Goal: Task Accomplishment & Management: Complete application form

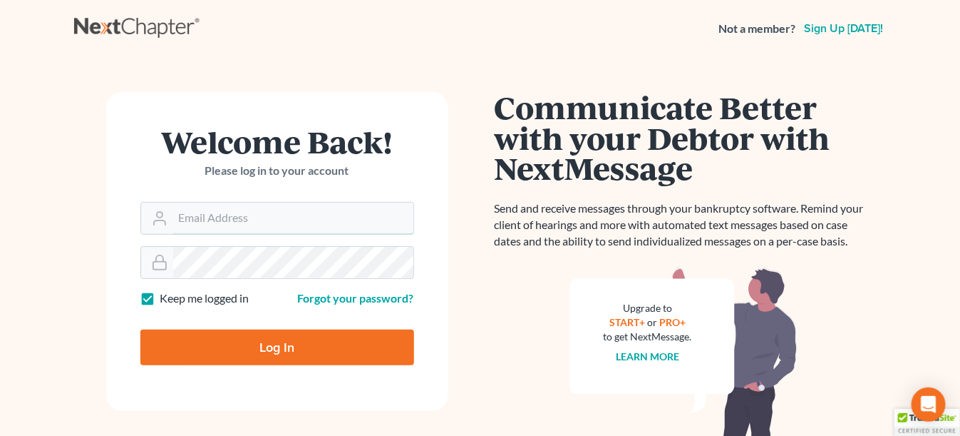
type input "[EMAIL_ADDRESS][DOMAIN_NAME]"
click at [269, 349] on input "Log In" at bounding box center [277, 347] width 274 height 36
type input "Thinking..."
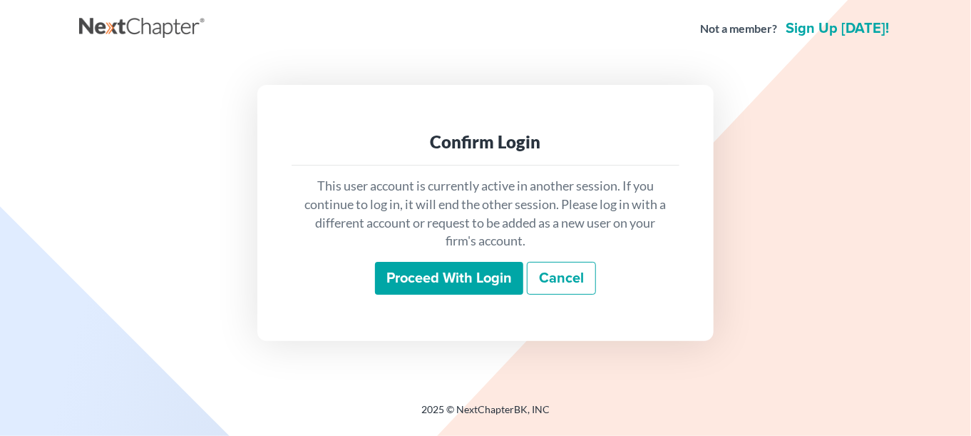
click at [426, 277] on input "Proceed with login" at bounding box center [449, 278] width 148 height 33
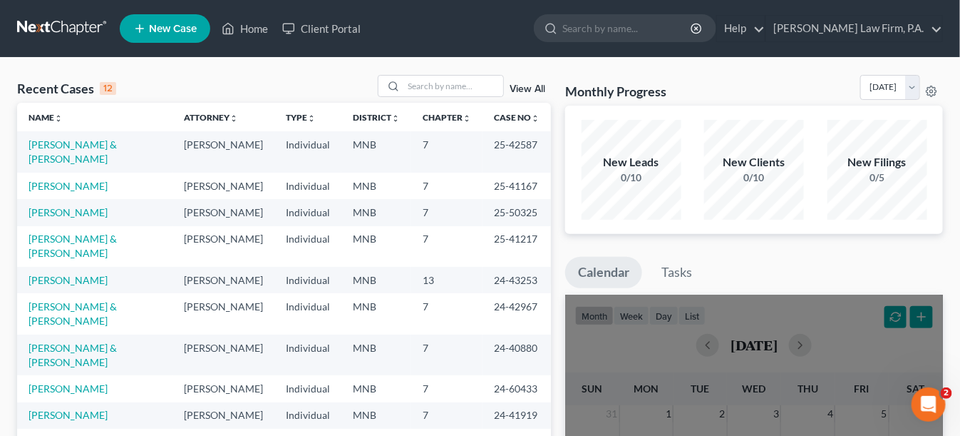
click at [179, 26] on span "New Case" at bounding box center [173, 29] width 48 height 11
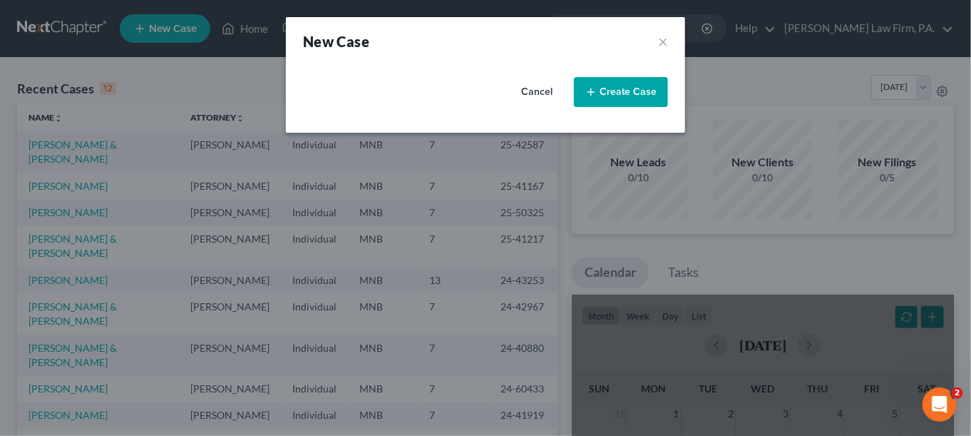
select select "42"
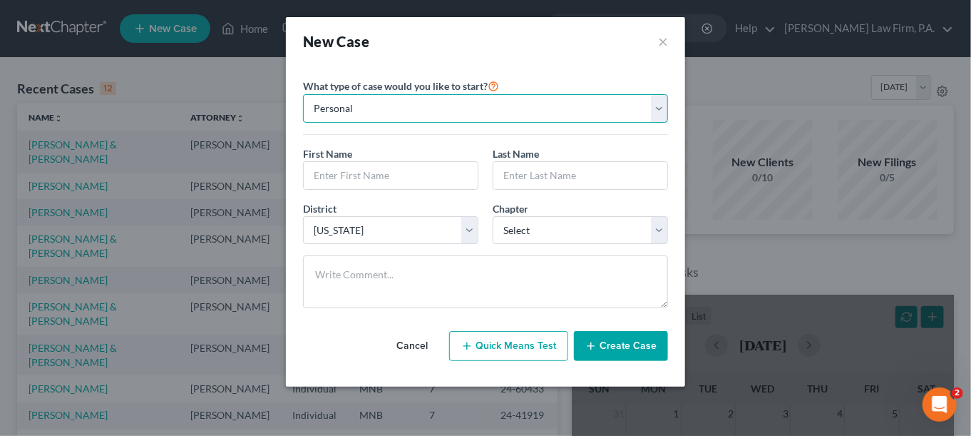
click at [324, 118] on select "Personal Business" at bounding box center [485, 108] width 365 height 29
click at [316, 174] on input "text" at bounding box center [391, 175] width 174 height 27
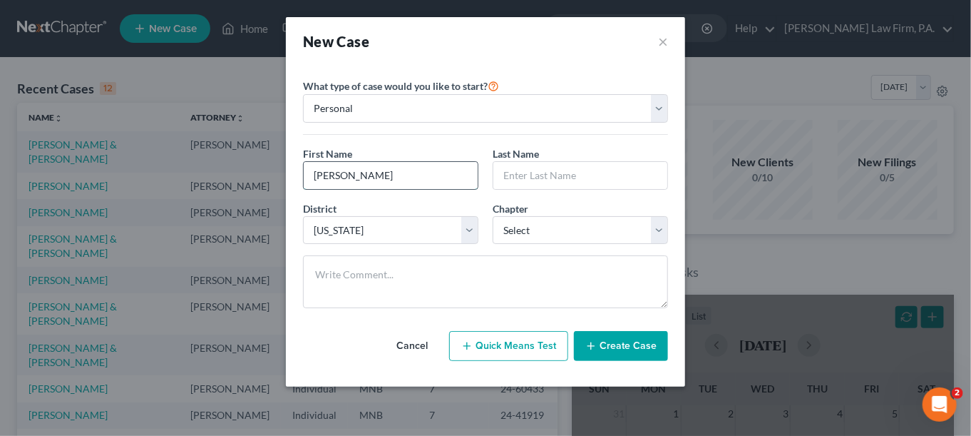
type input "Marlene"
type input "Irwin"
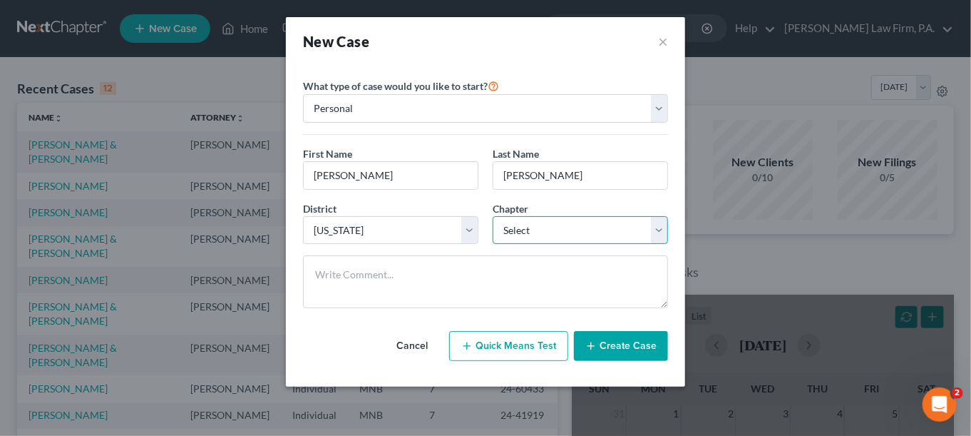
click at [525, 228] on select "Select 7 11 12 13" at bounding box center [580, 230] width 175 height 29
select select "0"
click at [493, 216] on select "Select 7 11 12 13" at bounding box center [580, 230] width 175 height 29
click at [624, 346] on button "Create Case" at bounding box center [621, 346] width 94 height 30
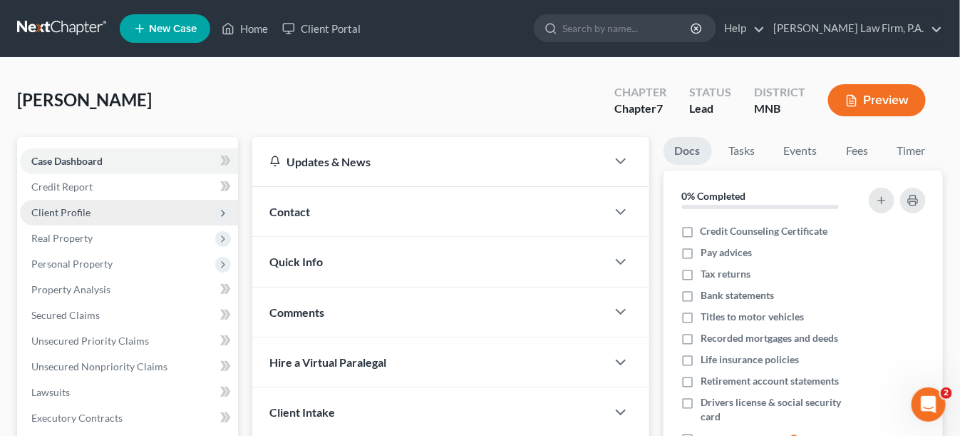
click at [72, 207] on span "Client Profile" at bounding box center [60, 212] width 59 height 12
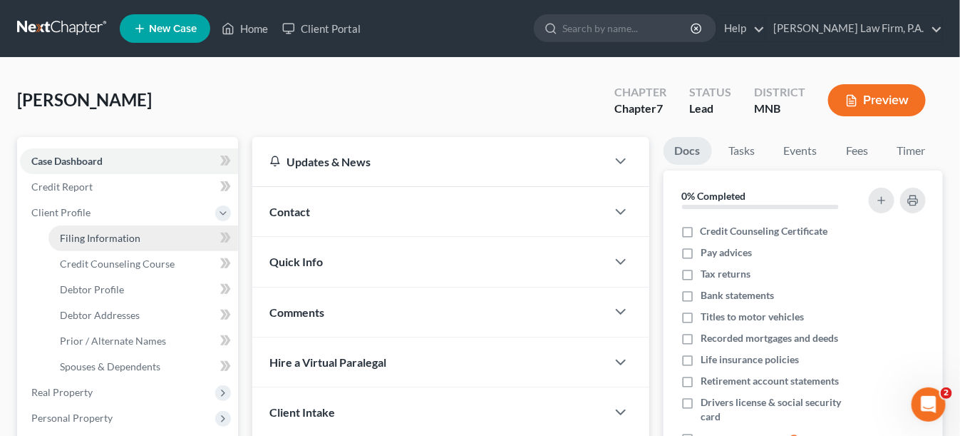
click at [116, 240] on span "Filing Information" at bounding box center [100, 238] width 81 height 12
select select "1"
select select "0"
select select "42"
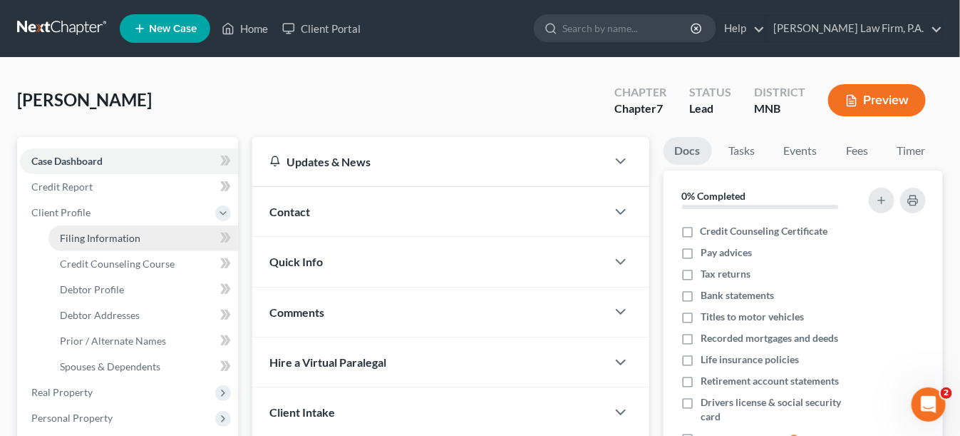
select select "24"
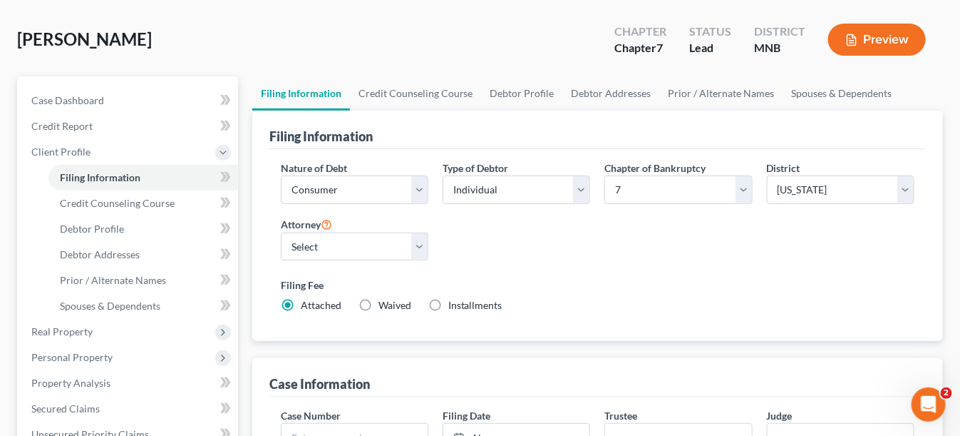
scroll to position [58, 0]
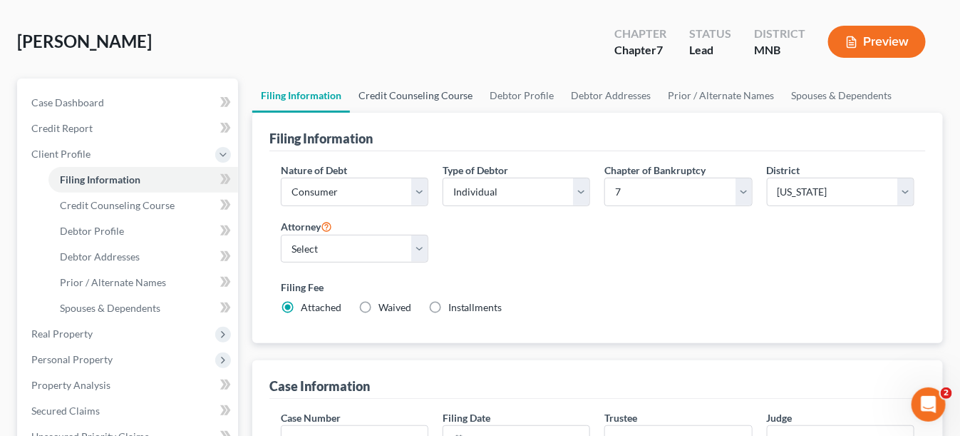
click at [422, 94] on link "Credit Counseling Course" at bounding box center [416, 95] width 132 height 34
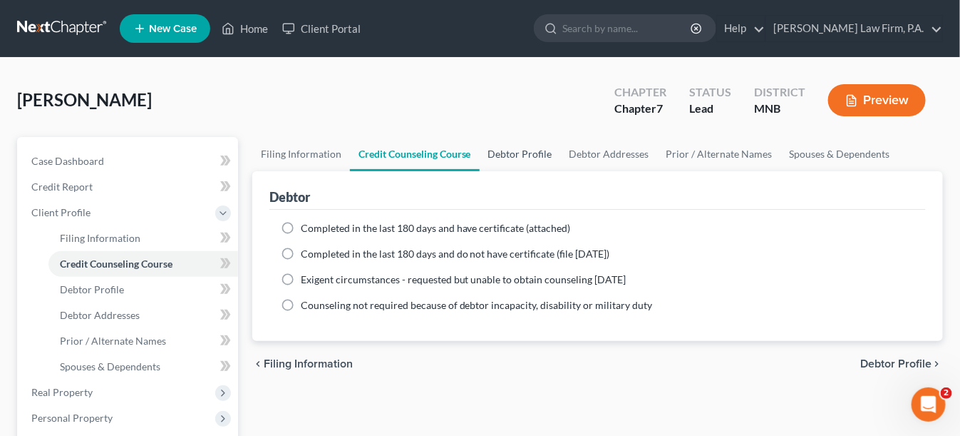
click at [541, 153] on link "Debtor Profile" at bounding box center [520, 154] width 81 height 34
select select "0"
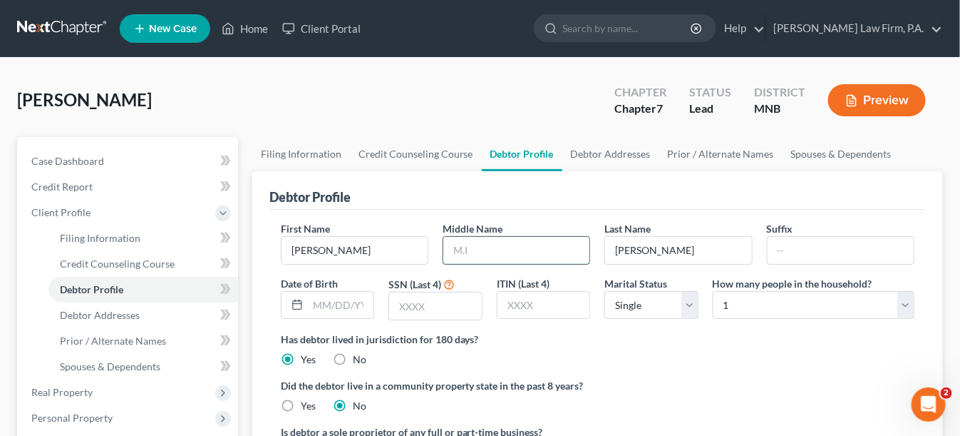
click at [504, 247] on input "text" at bounding box center [516, 250] width 146 height 27
type input "A"
click at [436, 316] on input "text" at bounding box center [435, 305] width 93 height 27
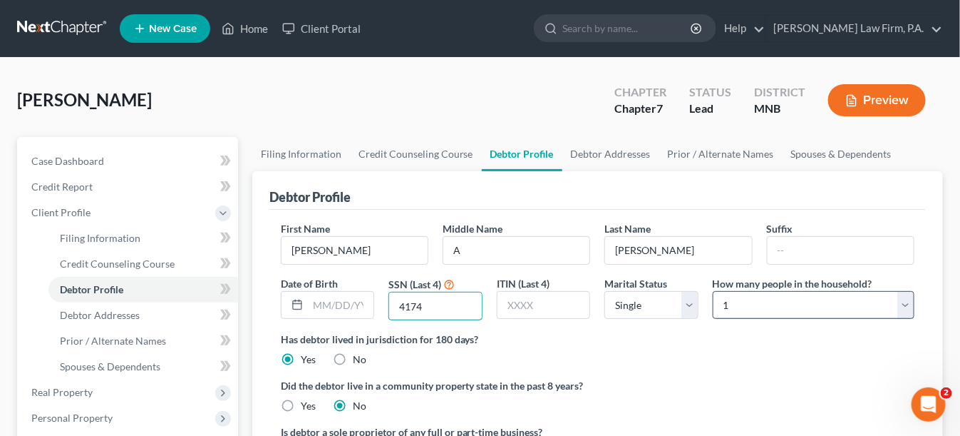
type input "4174"
click at [742, 302] on select "Select 1 2 3 4 5 6 7 8 9 10 11 12 13 14 15 16 17 18 19 20" at bounding box center [814, 305] width 202 height 29
select select "1"
click at [713, 291] on select "Select 1 2 3 4 5 6 7 8 9 10 11 12 13 14 15 16 17 18 19 20" at bounding box center [814, 305] width 202 height 29
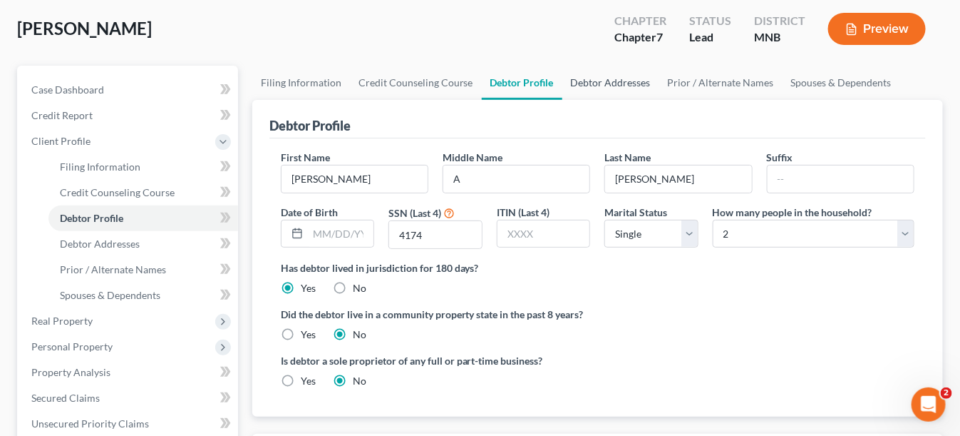
click at [603, 77] on link "Debtor Addresses" at bounding box center [610, 83] width 97 height 34
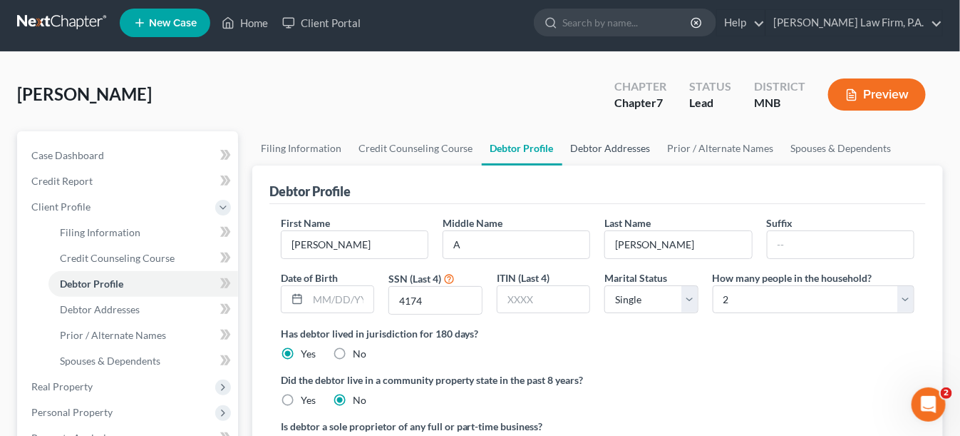
select select "0"
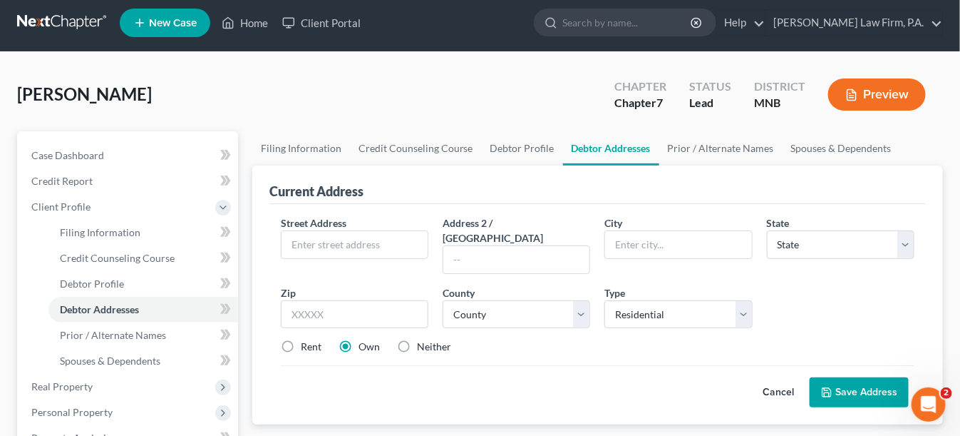
scroll to position [0, 0]
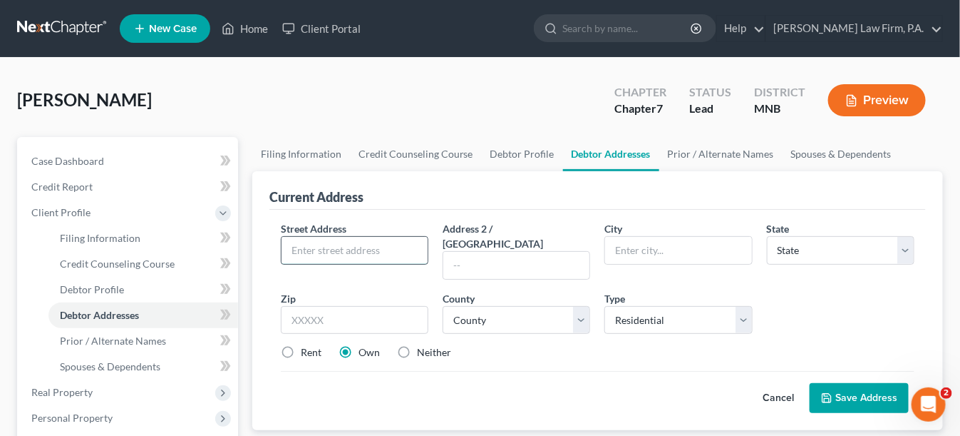
click at [366, 246] on input "text" at bounding box center [355, 250] width 146 height 27
paste input "7700 Lee Ave N"
type input "7700 Lee Ave N"
click at [651, 252] on input "text" at bounding box center [678, 250] width 146 height 27
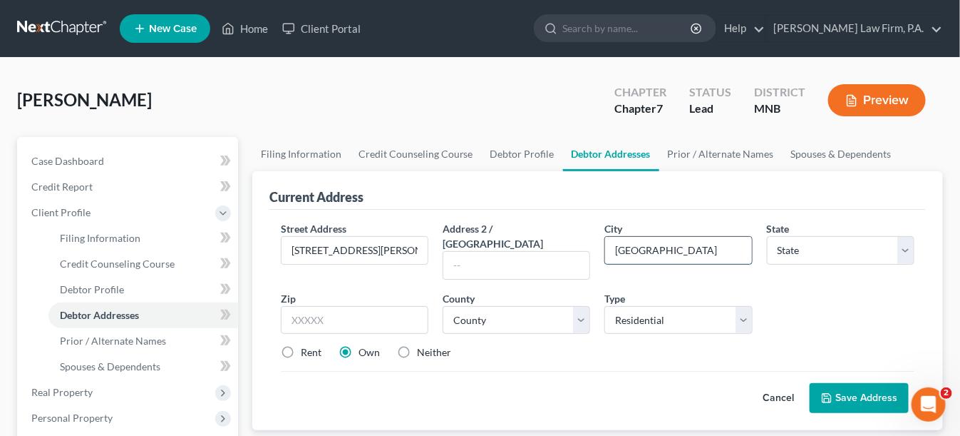
type input "Brooklyn Park"
select select "24"
click at [389, 306] on input "text" at bounding box center [355, 320] width 148 height 29
click at [292, 418] on div "Current Address Street Address * 7700 Lee Ave N Address 2 / PO Box City * Brook…" at bounding box center [597, 360] width 691 height 378
click at [375, 306] on input "text" at bounding box center [355, 320] width 148 height 29
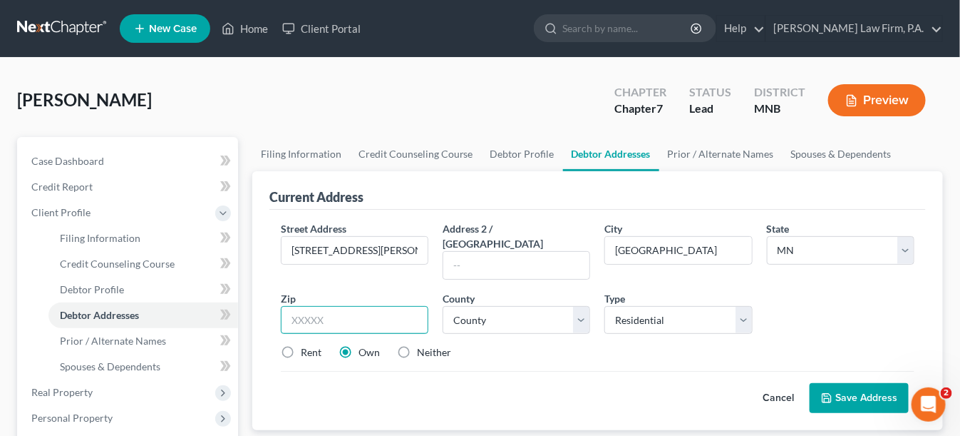
paste input "55443"
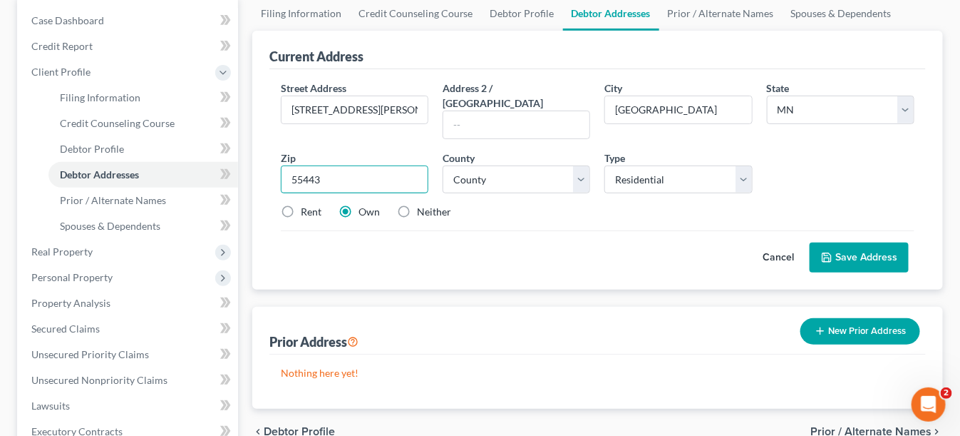
scroll to position [143, 0]
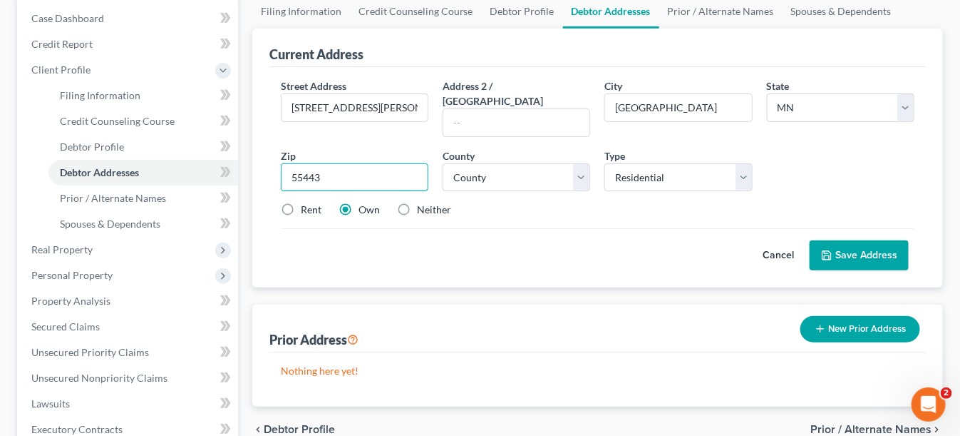
type input "55443"
type input "Minneapolis"
click at [837, 240] on button "Save Address" at bounding box center [859, 255] width 99 height 30
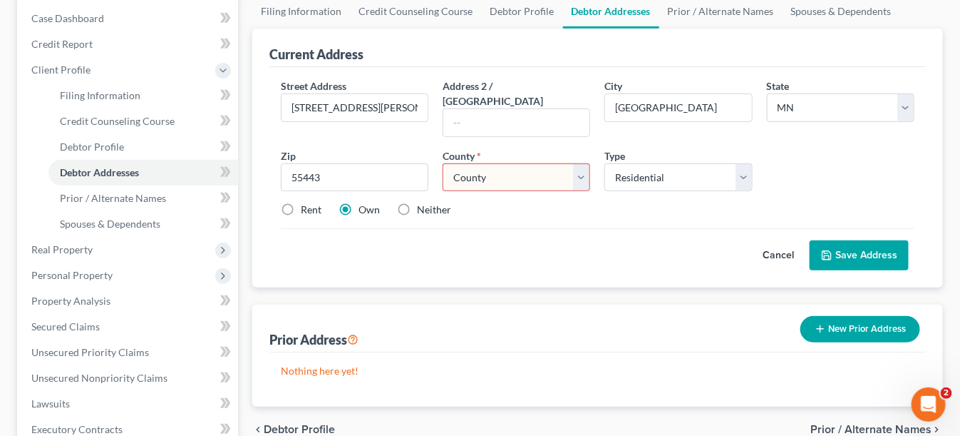
click at [470, 164] on select "County Aitkin County Anoka County Becker County Beltrami County Benton County B…" at bounding box center [517, 177] width 148 height 29
select select "26"
click at [482, 163] on select "County Aitkin County Anoka County Becker County Beltrami County Benton County B…" at bounding box center [517, 177] width 148 height 29
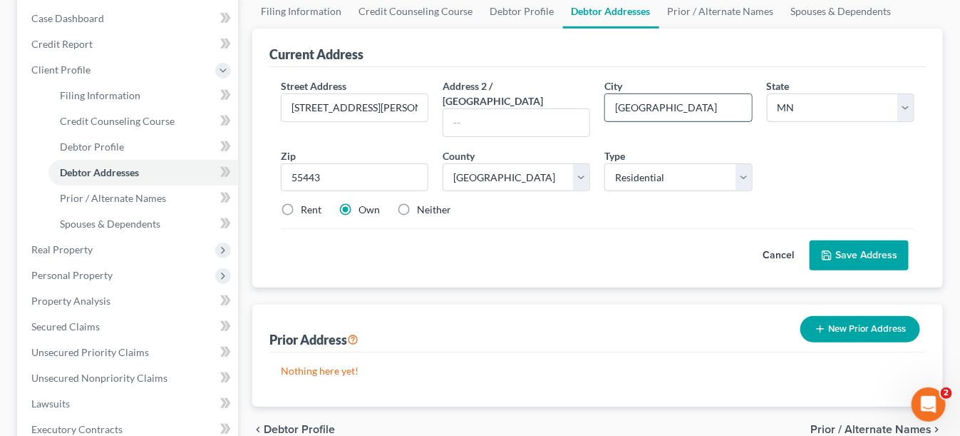
drag, startPoint x: 688, startPoint y: 104, endPoint x: 612, endPoint y: 114, distance: 76.9
click at [612, 114] on input "Minneapolis" at bounding box center [678, 107] width 146 height 27
type input "Brooklyn Park"
click at [852, 240] on button "Save Address" at bounding box center [859, 255] width 99 height 30
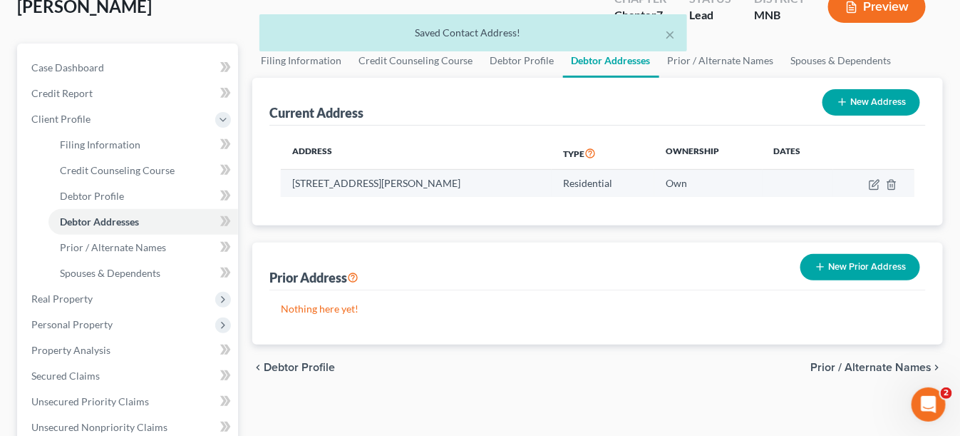
scroll to position [71, 0]
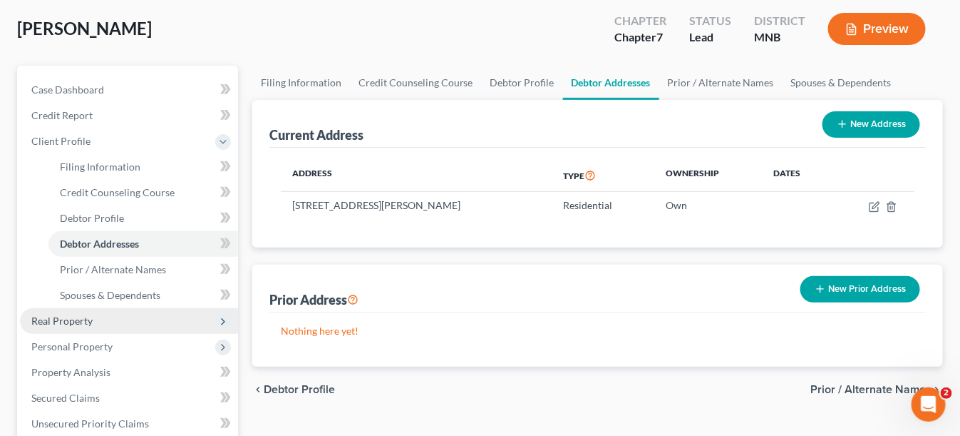
click at [74, 315] on span "Real Property" at bounding box center [61, 320] width 61 height 12
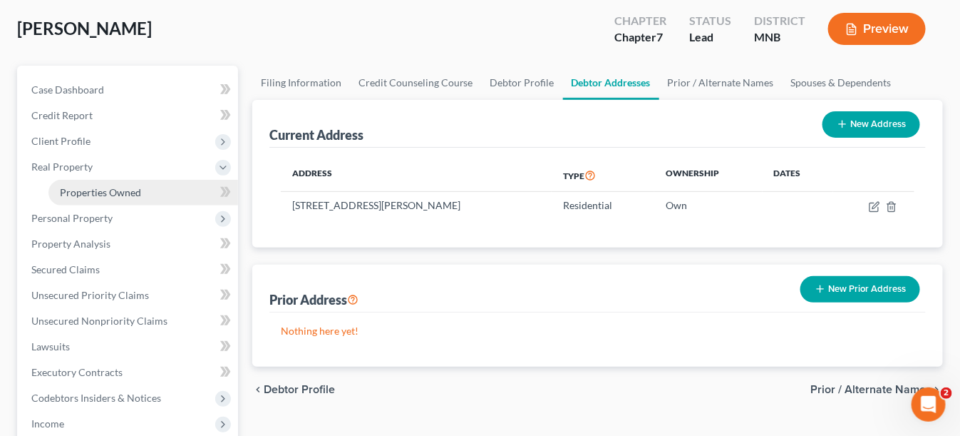
click at [133, 193] on span "Properties Owned" at bounding box center [100, 192] width 81 height 12
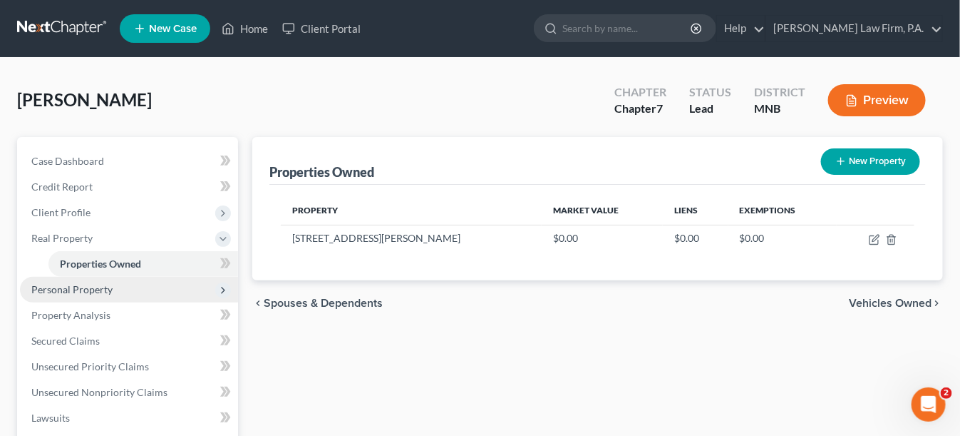
click at [93, 285] on span "Personal Property" at bounding box center [71, 289] width 81 height 12
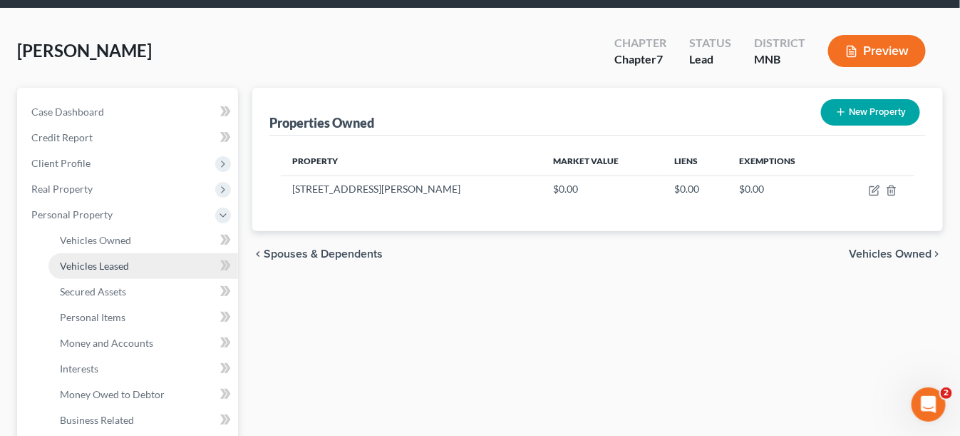
scroll to position [71, 0]
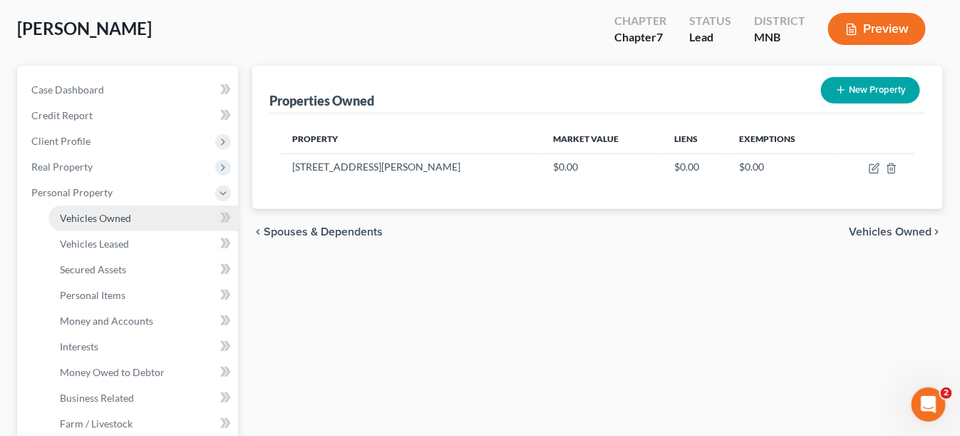
click at [92, 219] on span "Vehicles Owned" at bounding box center [95, 218] width 71 height 12
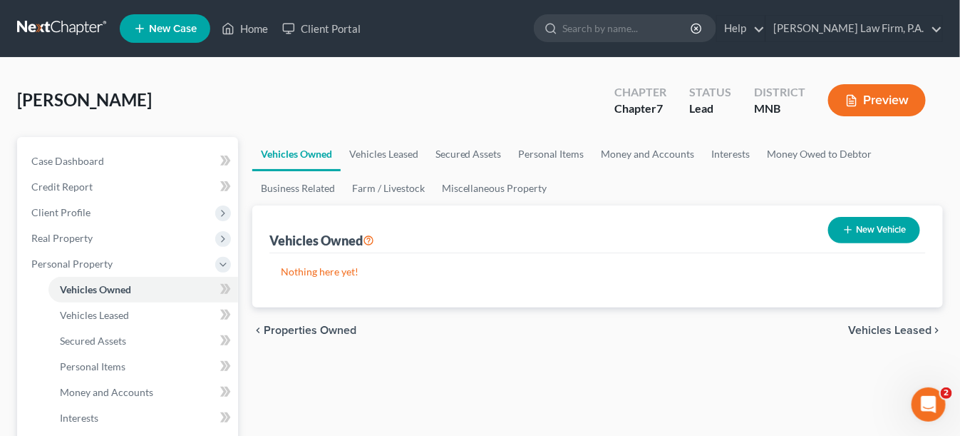
click at [857, 232] on button "New Vehicle" at bounding box center [874, 230] width 92 height 26
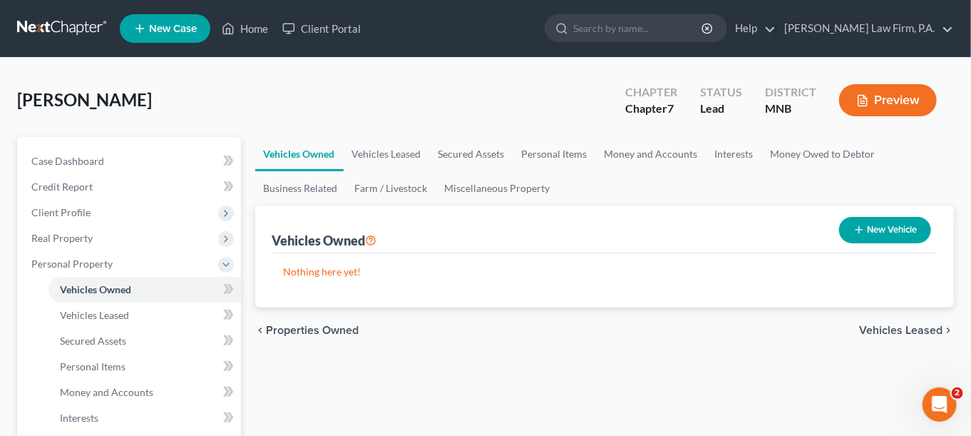
select select "0"
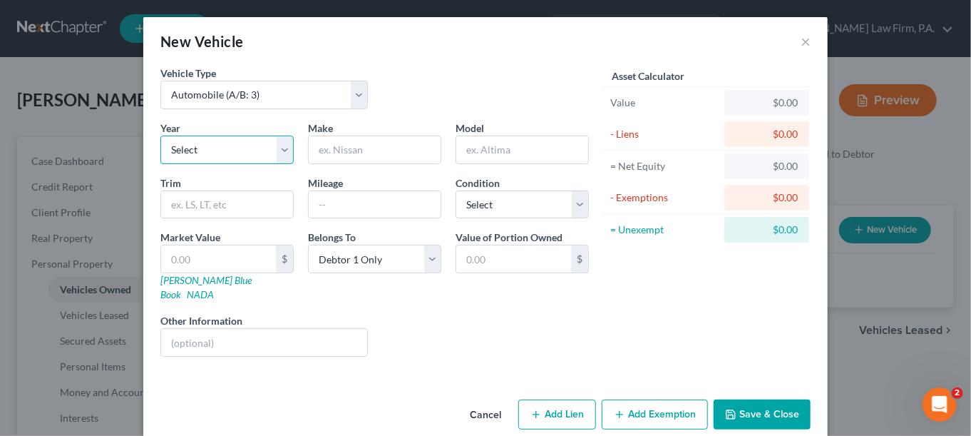
click at [234, 147] on select "Select 2026 2025 2024 2023 2022 2021 2020 2019 2018 2017 2016 2015 2014 2013 20…" at bounding box center [226, 149] width 133 height 29
select select "10"
click at [160, 135] on select "Select 2026 2025 2024 2023 2022 2021 2020 2019 2018 2017 2016 2015 2014 2013 20…" at bounding box center [226, 149] width 133 height 29
drag, startPoint x: 325, startPoint y: 158, endPoint x: 334, endPoint y: 151, distance: 11.1
click at [327, 156] on input "text" at bounding box center [375, 149] width 132 height 27
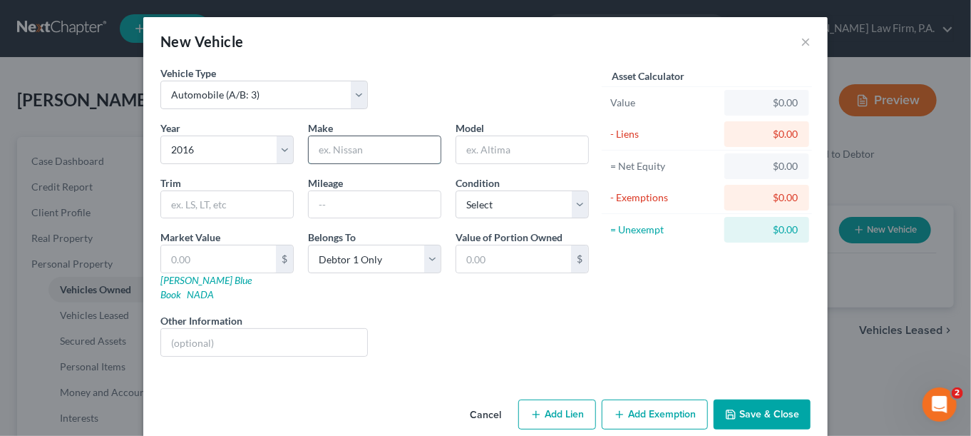
type input "Toyota"
click at [502, 145] on input "text" at bounding box center [522, 149] width 132 height 27
drag, startPoint x: 475, startPoint y: 155, endPoint x: 537, endPoint y: 99, distance: 83.8
click at [476, 153] on input "Rav4" at bounding box center [522, 149] width 132 height 27
type input "RAV4"
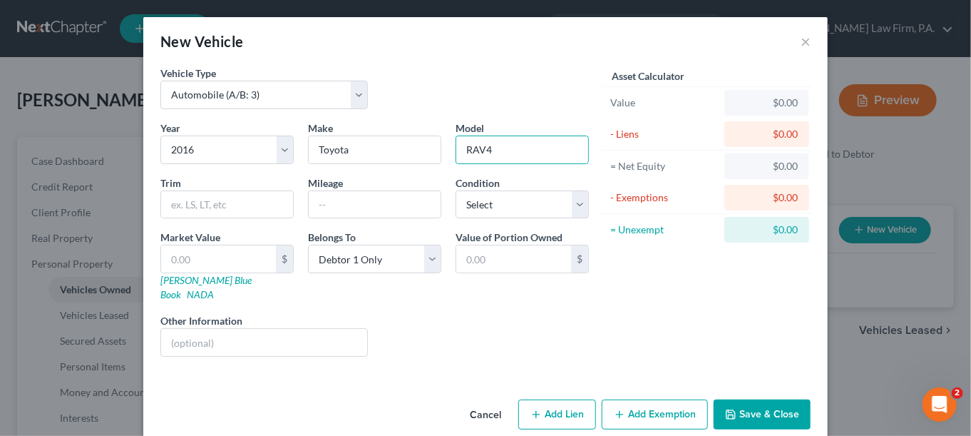
click at [744, 399] on button "Save & Close" at bounding box center [762, 414] width 97 height 30
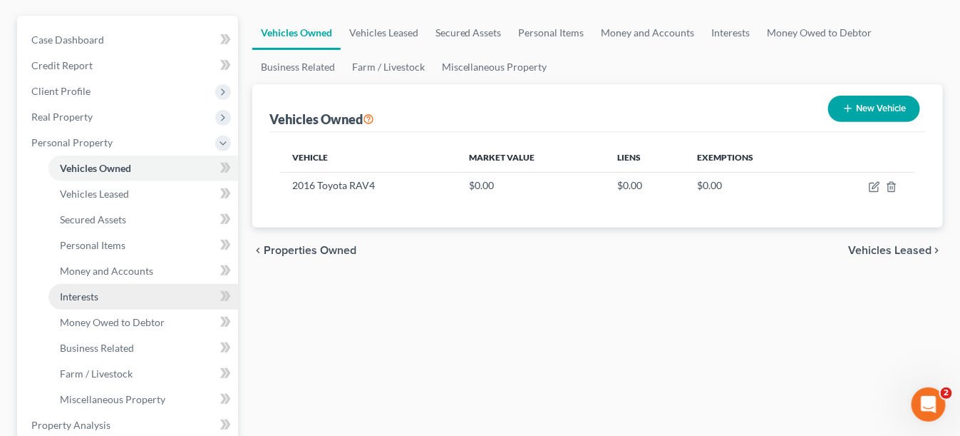
scroll to position [143, 0]
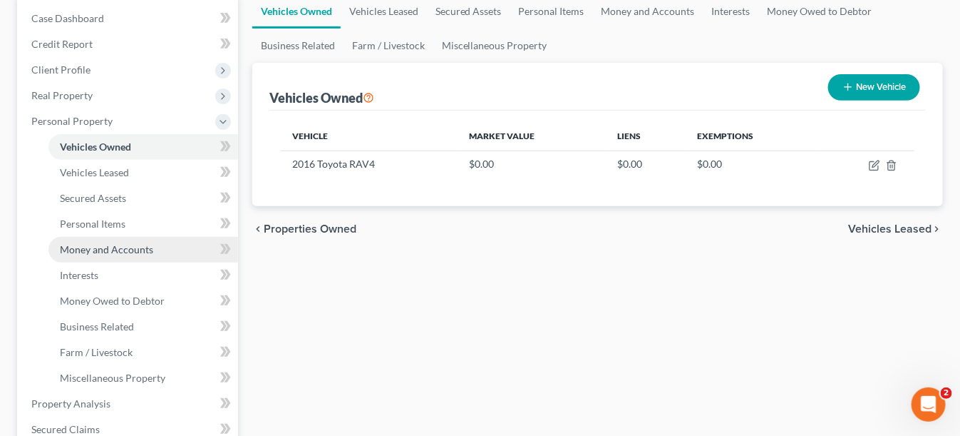
click at [120, 245] on span "Money and Accounts" at bounding box center [106, 249] width 93 height 12
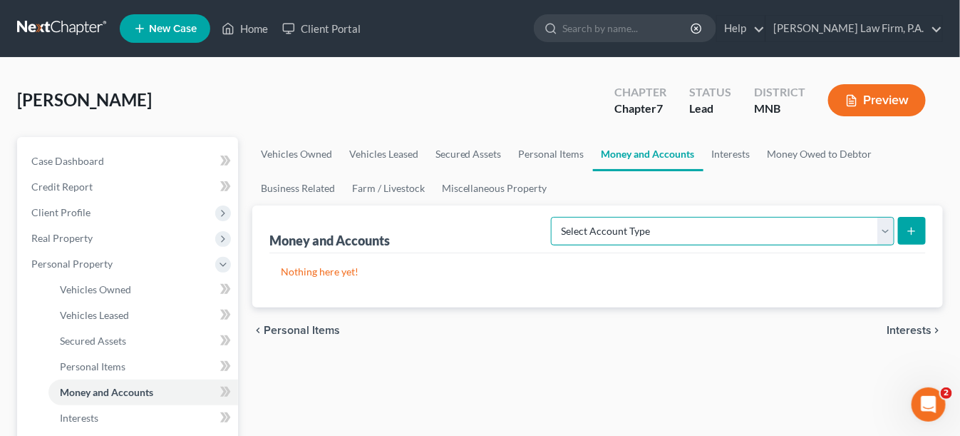
click at [853, 230] on select "Select Account Type Brokerage (A/B: 18, SOFA: 20) Cash on Hand (A/B: 16) Certif…" at bounding box center [723, 231] width 344 height 29
select select "checking"
click at [556, 217] on select "Select Account Type Brokerage (A/B: 18, SOFA: 20) Cash on Hand (A/B: 16) Certif…" at bounding box center [723, 231] width 344 height 29
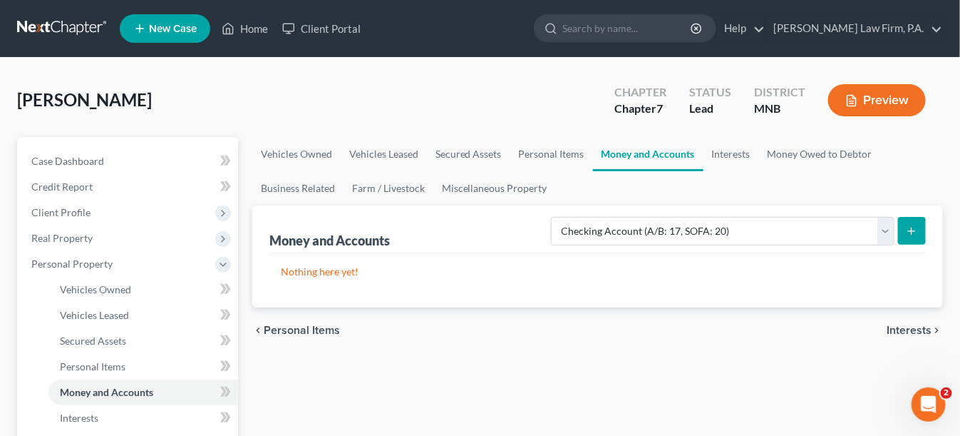
click at [915, 232] on icon "submit" at bounding box center [911, 230] width 11 height 11
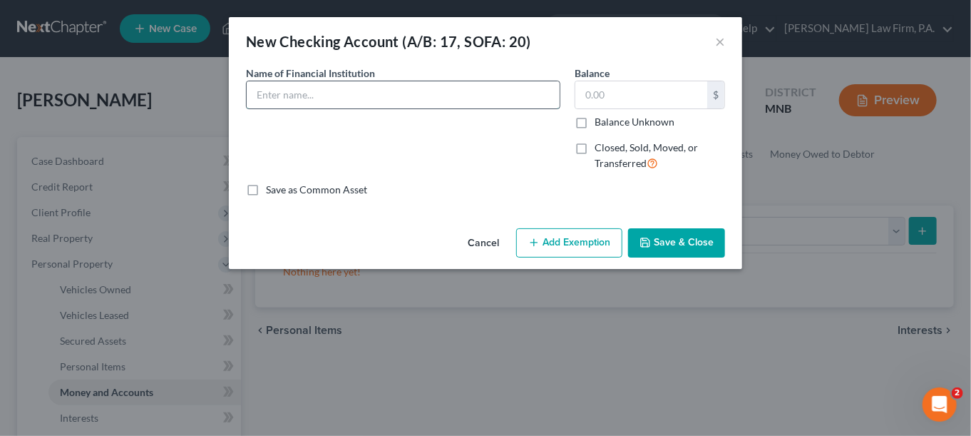
click at [381, 84] on input "text" at bounding box center [403, 94] width 313 height 27
type input "Huntington National Bank Checking (*7413)"
click at [684, 247] on button "Save & Close" at bounding box center [676, 243] width 97 height 30
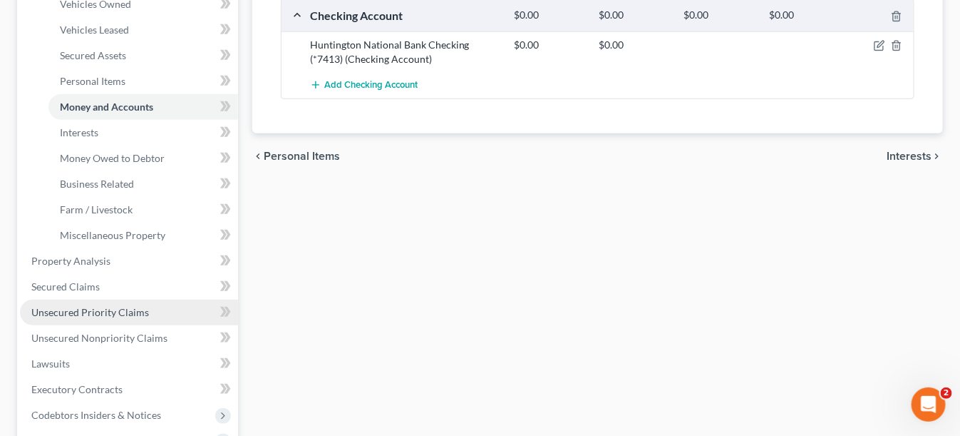
scroll to position [356, 0]
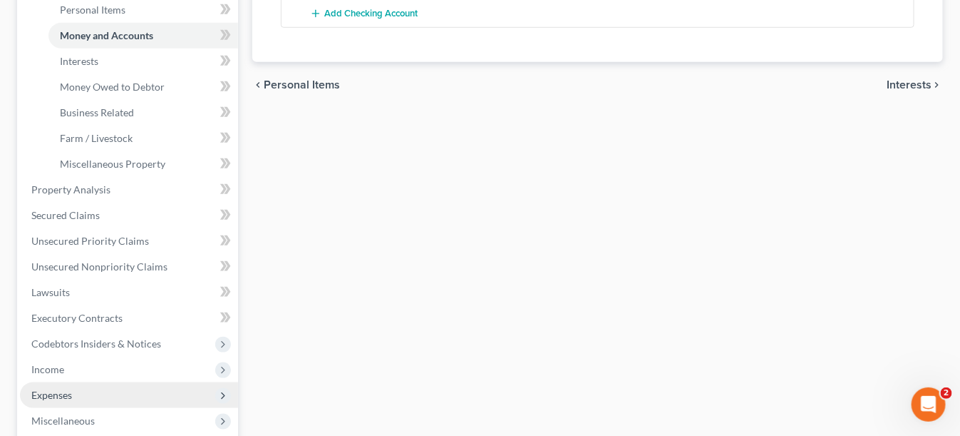
click at [98, 393] on span "Expenses" at bounding box center [129, 395] width 218 height 26
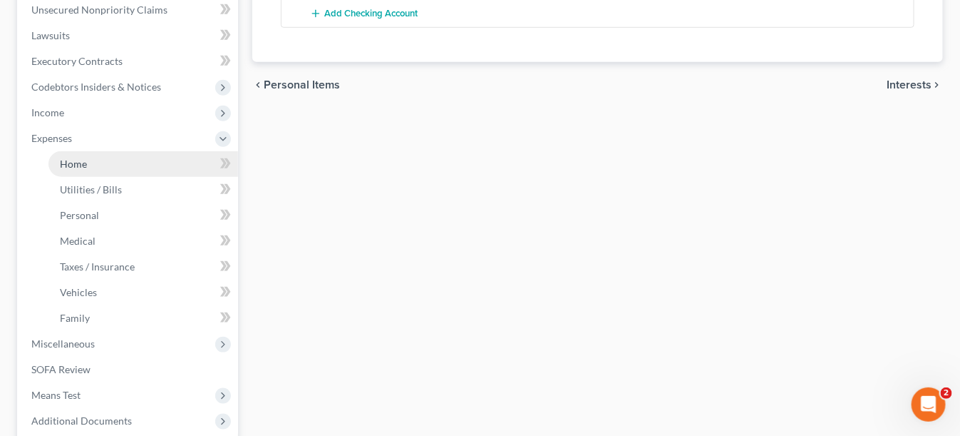
click at [78, 162] on span "Home" at bounding box center [73, 164] width 27 height 12
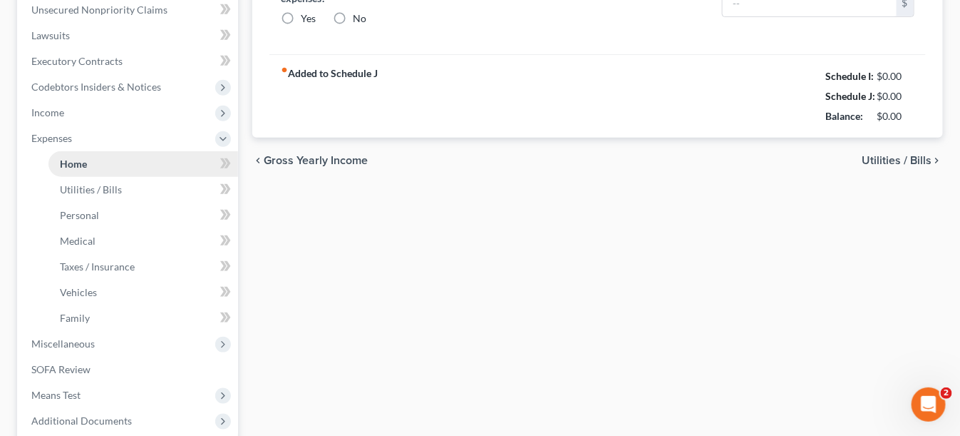
scroll to position [52, 0]
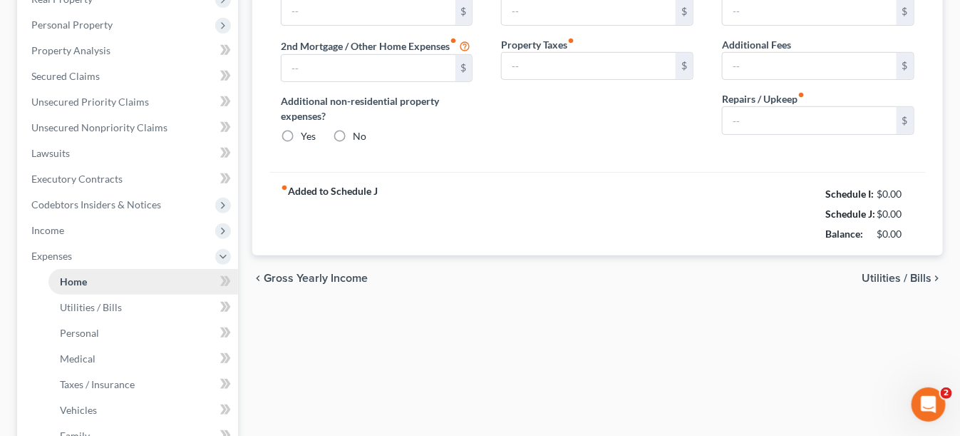
type input "0.00"
radio input "true"
type input "0.00"
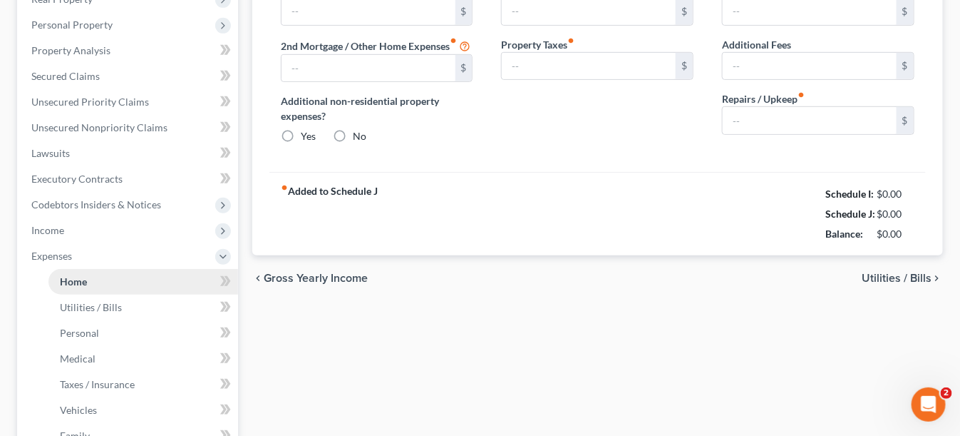
type input "0.00"
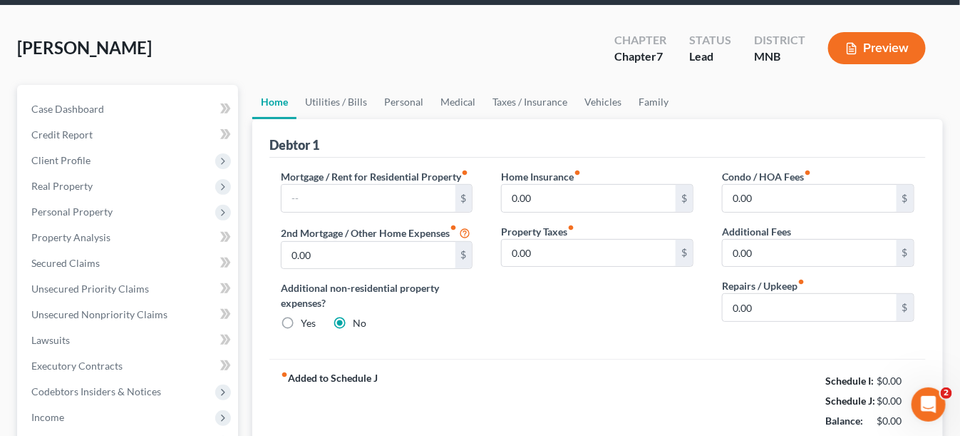
scroll to position [0, 0]
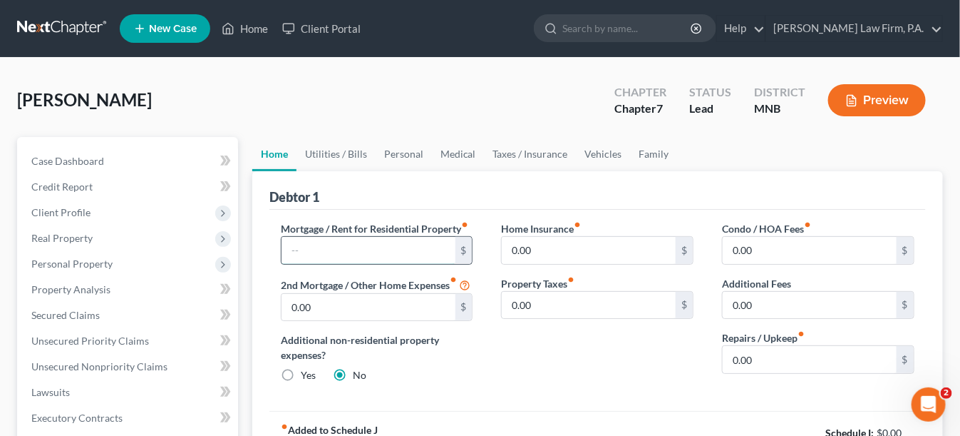
click at [310, 242] on input "text" at bounding box center [369, 250] width 174 height 27
type input "1,343"
click at [785, 353] on input "0.00" at bounding box center [810, 359] width 174 height 27
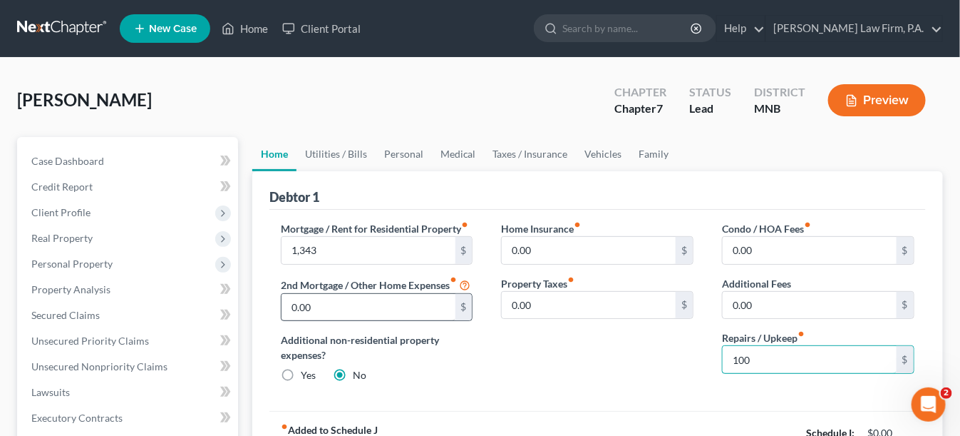
type input "100"
click at [366, 309] on input "0.00" at bounding box center [369, 307] width 174 height 27
type input "211"
click at [333, 150] on link "Utilities / Bills" at bounding box center [336, 154] width 79 height 34
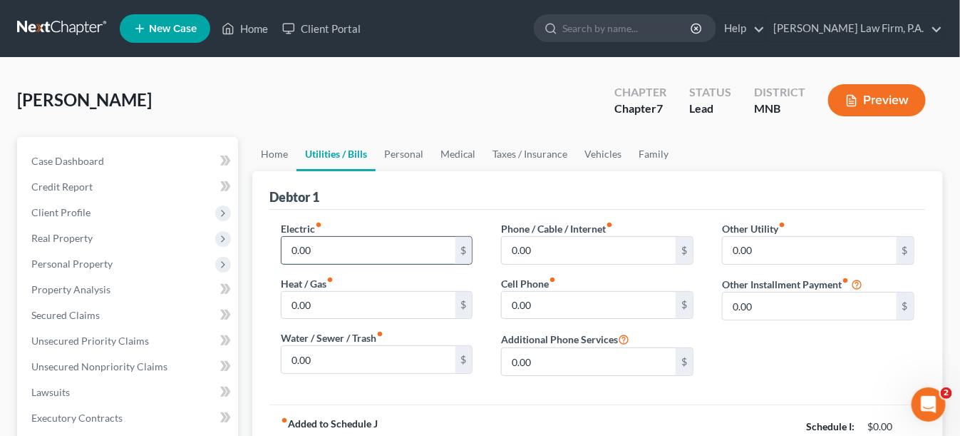
click at [401, 247] on input "0.00" at bounding box center [369, 250] width 174 height 27
type input "300"
type input "3"
type input "110"
type input "317"
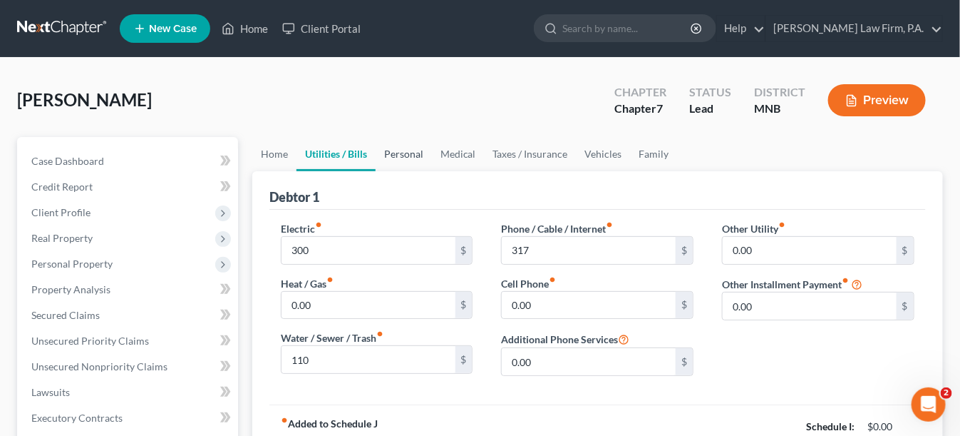
click at [405, 153] on link "Personal" at bounding box center [404, 154] width 56 height 34
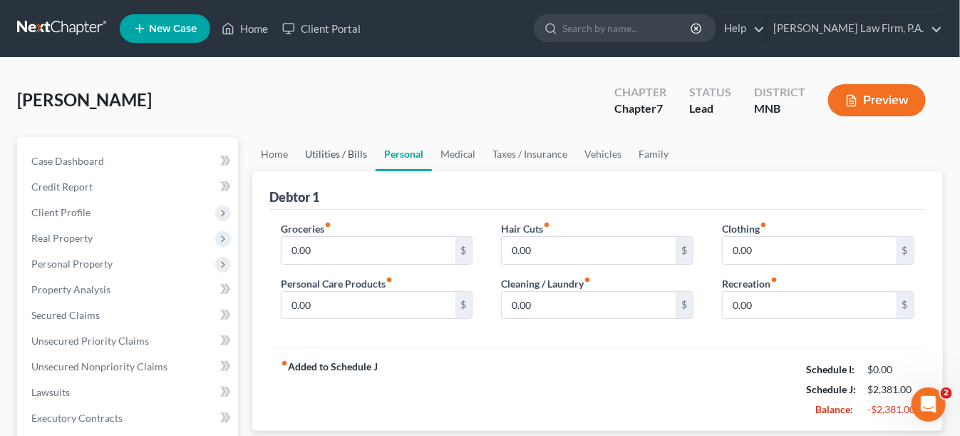
click at [358, 150] on link "Utilities / Bills" at bounding box center [336, 154] width 79 height 34
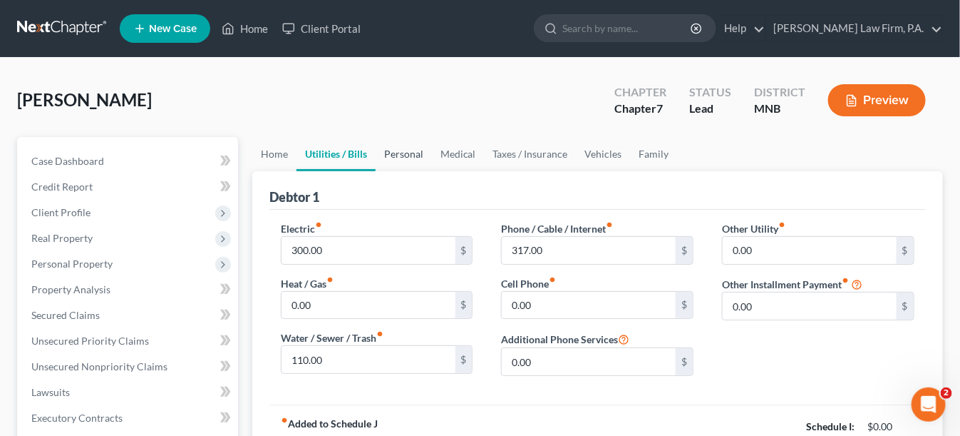
click at [382, 147] on link "Personal" at bounding box center [404, 154] width 56 height 34
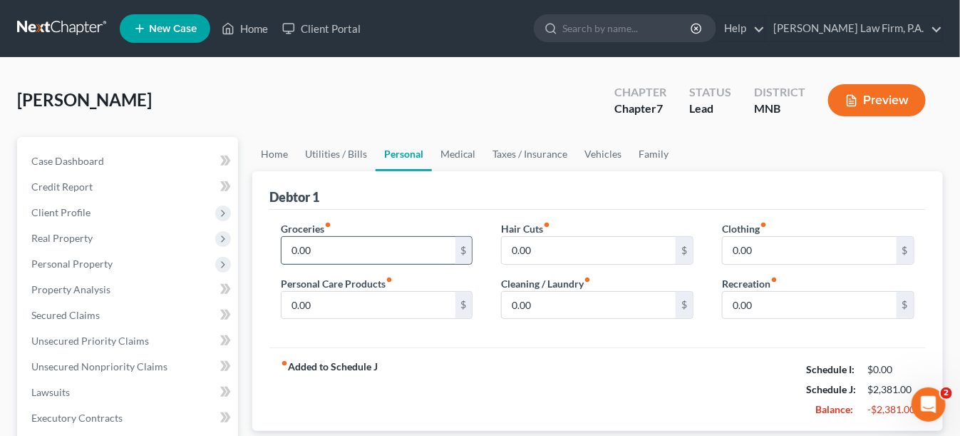
click at [346, 242] on input "0.00" at bounding box center [369, 250] width 174 height 27
type input "850"
click at [829, 246] on input "0.00" at bounding box center [810, 250] width 174 height 27
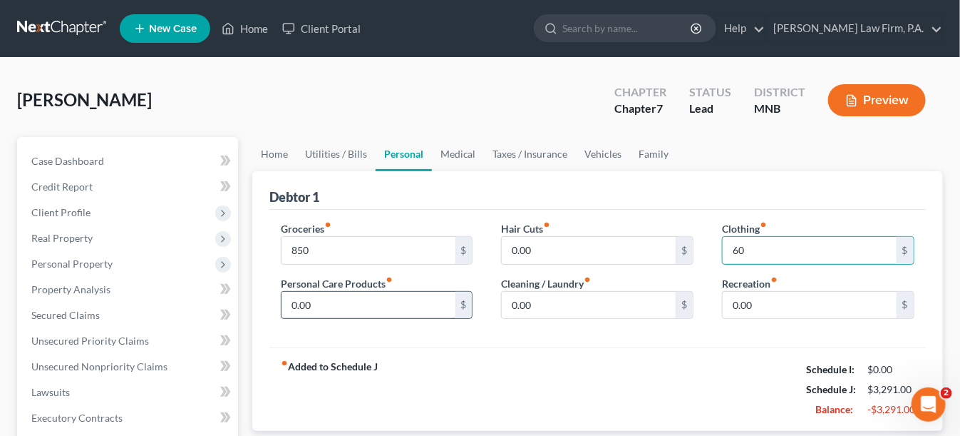
type input "60"
click at [422, 292] on input "0.00" at bounding box center [369, 305] width 174 height 27
type input "100"
click at [602, 157] on link "Vehicles" at bounding box center [604, 154] width 54 height 34
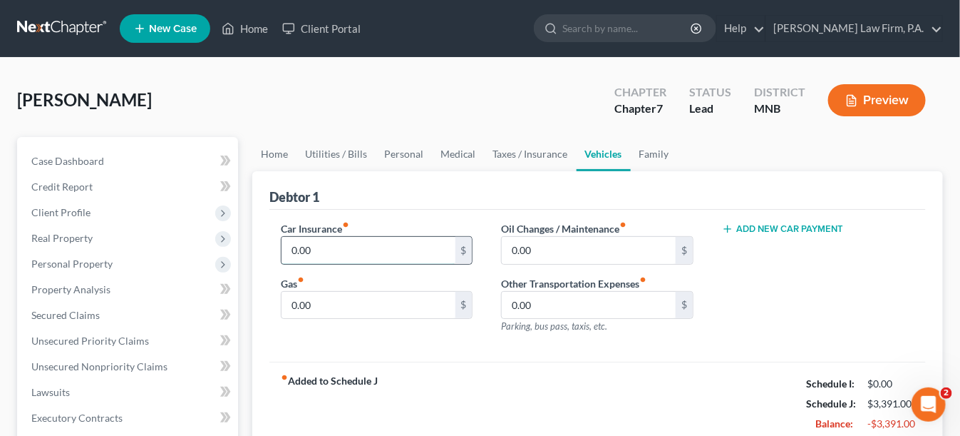
click at [369, 247] on input "0.00" at bounding box center [369, 250] width 174 height 27
type input "115"
click at [568, 248] on input "0.00" at bounding box center [589, 250] width 174 height 27
type input "450"
click at [534, 148] on link "Taxes / Insurance" at bounding box center [531, 154] width 92 height 34
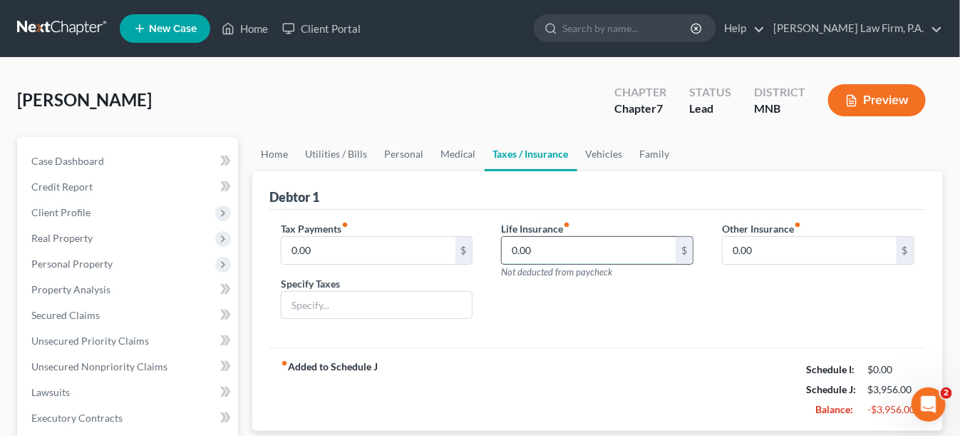
click at [564, 246] on input "0.00" at bounding box center [589, 250] width 174 height 27
type input "25"
click at [448, 156] on link "Medical" at bounding box center [458, 154] width 53 height 34
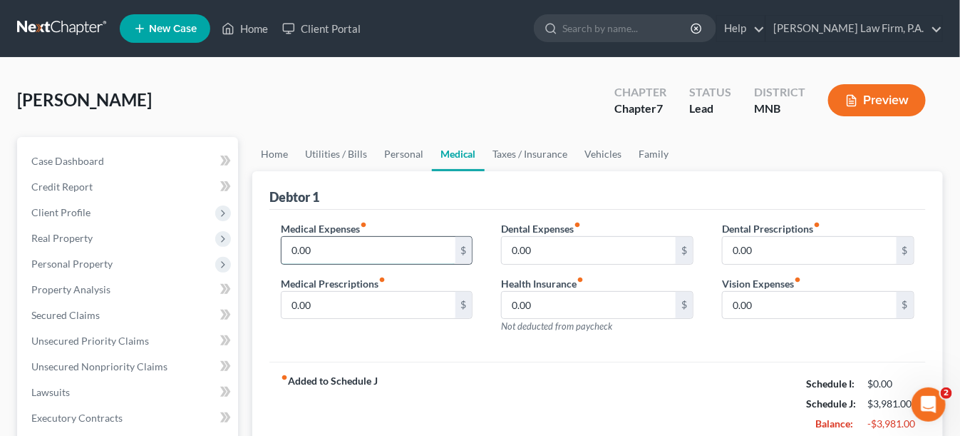
click at [426, 244] on input "0.00" at bounding box center [369, 250] width 174 height 27
click at [543, 313] on input "0.00" at bounding box center [589, 305] width 174 height 27
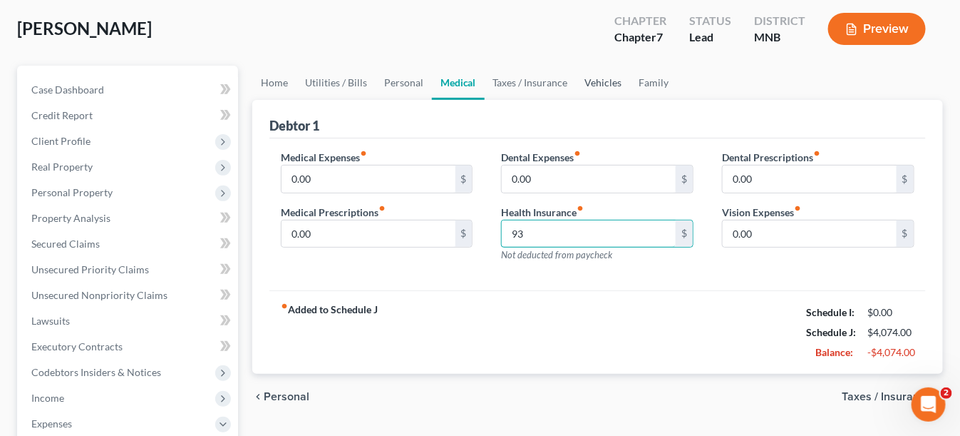
type input "93"
click at [592, 81] on link "Vehicles" at bounding box center [604, 83] width 54 height 34
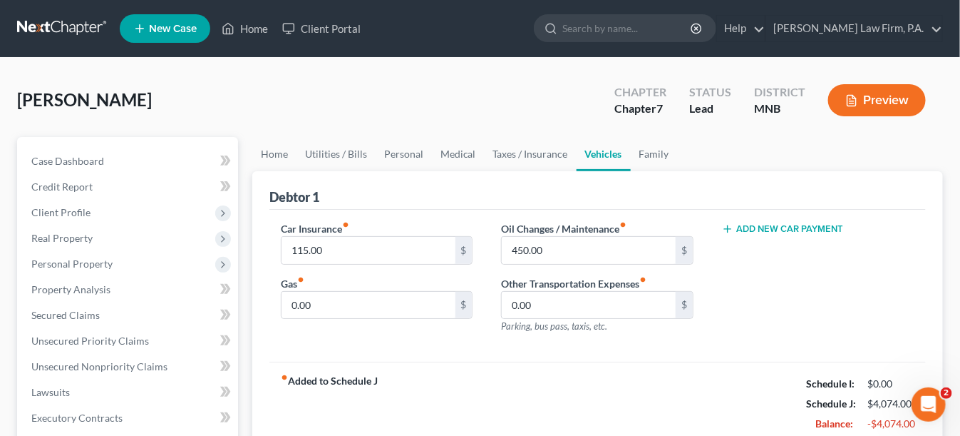
click at [766, 221] on div "Add New Car Payment" at bounding box center [818, 228] width 192 height 14
click at [768, 227] on button "Add New Car Payment" at bounding box center [782, 228] width 121 height 11
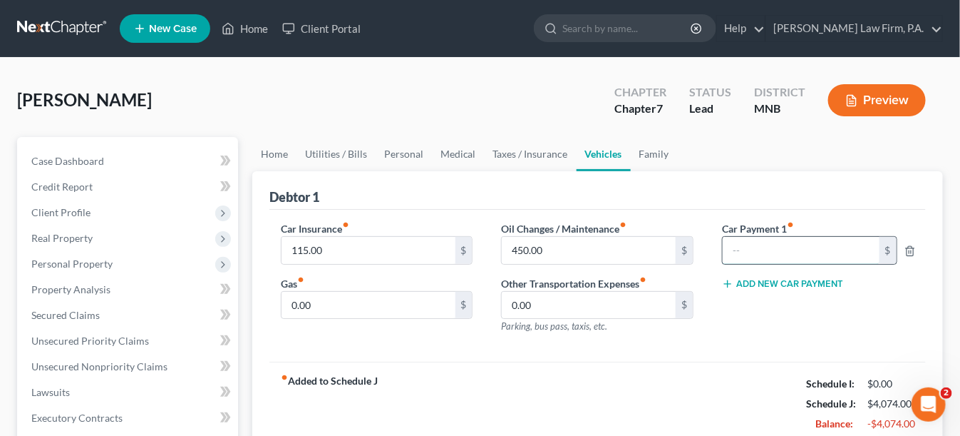
click at [773, 252] on input "text" at bounding box center [801, 250] width 157 height 27
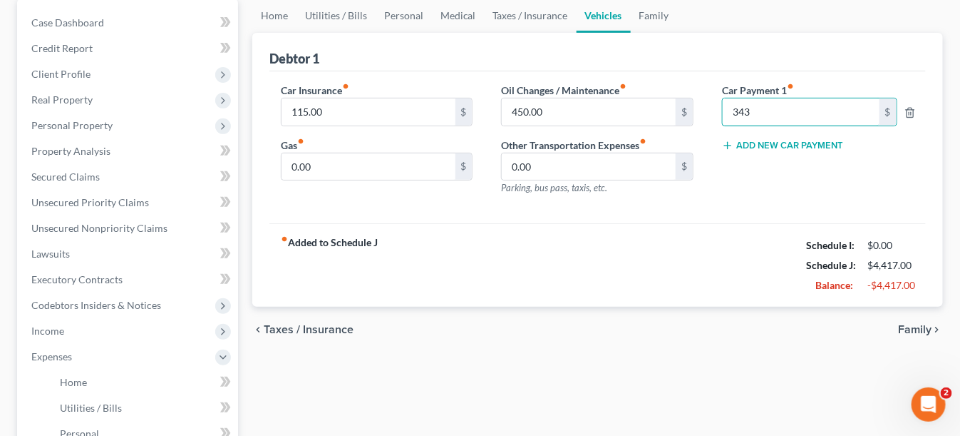
scroll to position [143, 0]
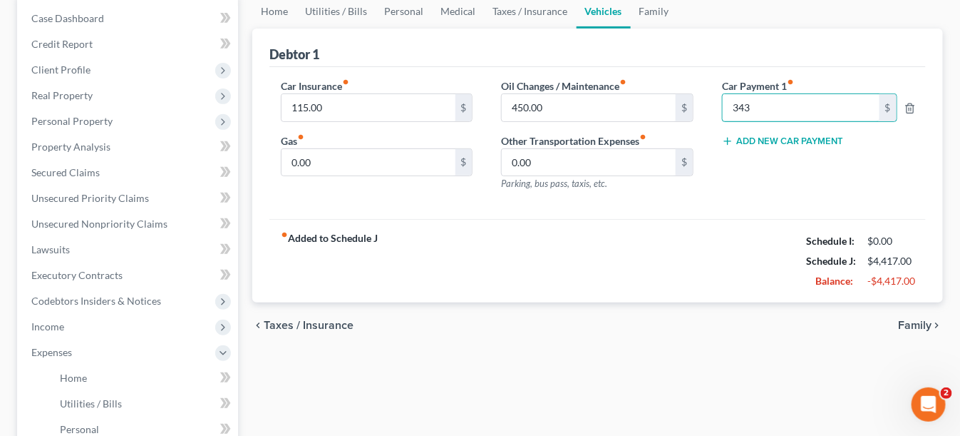
type input "343"
click at [924, 319] on span "Family" at bounding box center [915, 324] width 34 height 11
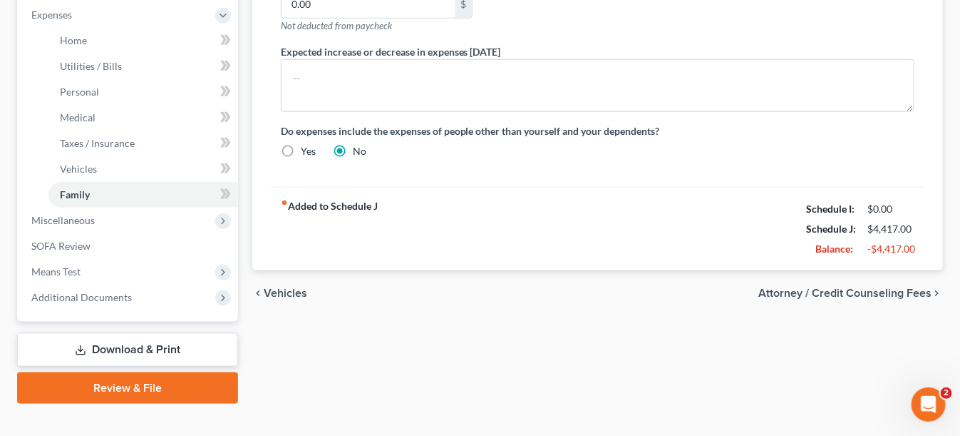
scroll to position [499, 0]
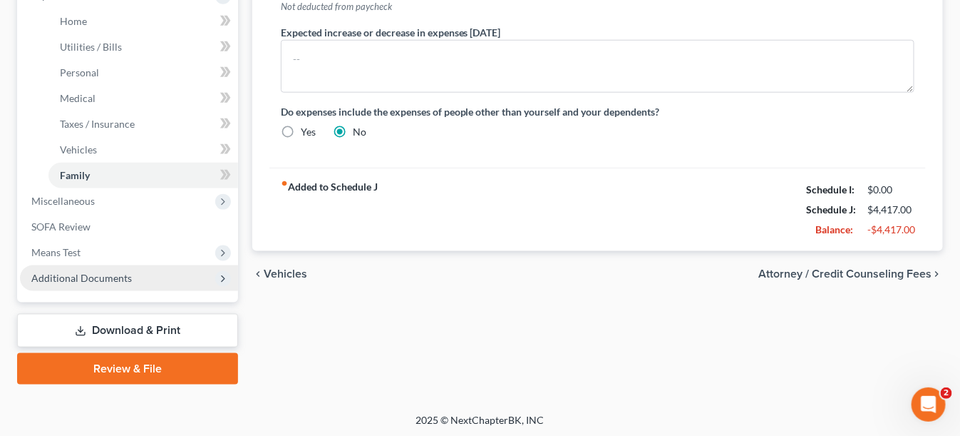
click at [91, 278] on span "Additional Documents" at bounding box center [81, 278] width 101 height 12
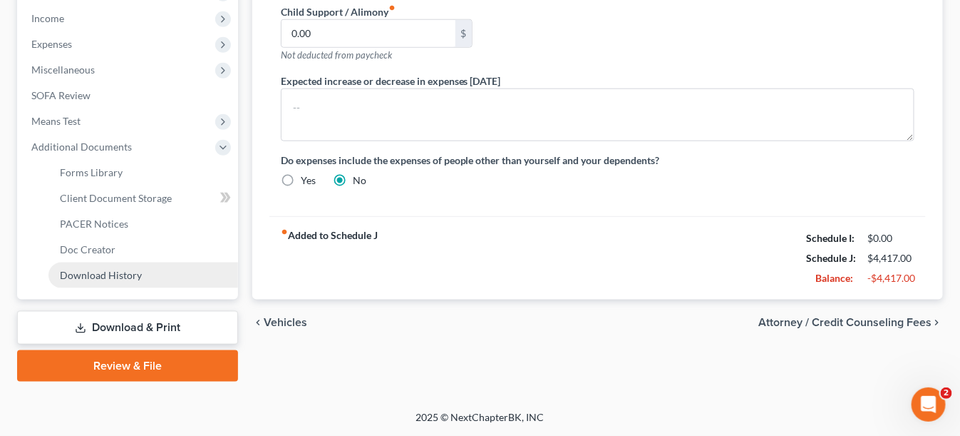
scroll to position [448, 0]
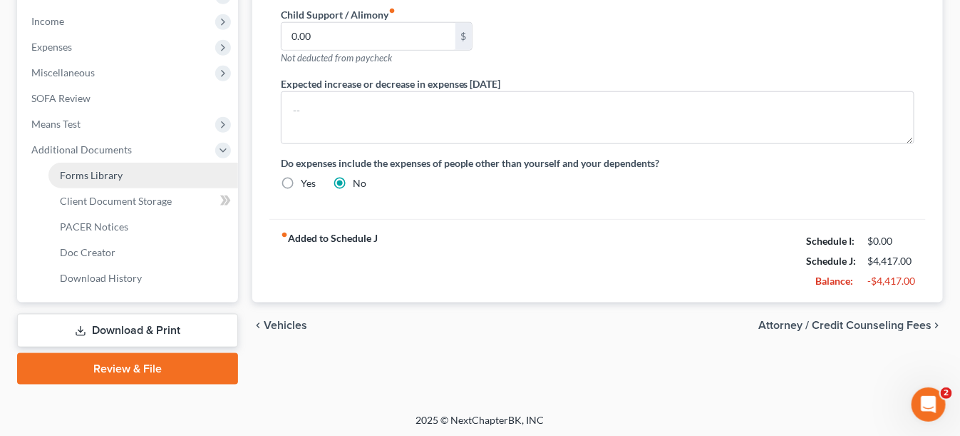
click at [105, 173] on span "Forms Library" at bounding box center [91, 175] width 63 height 12
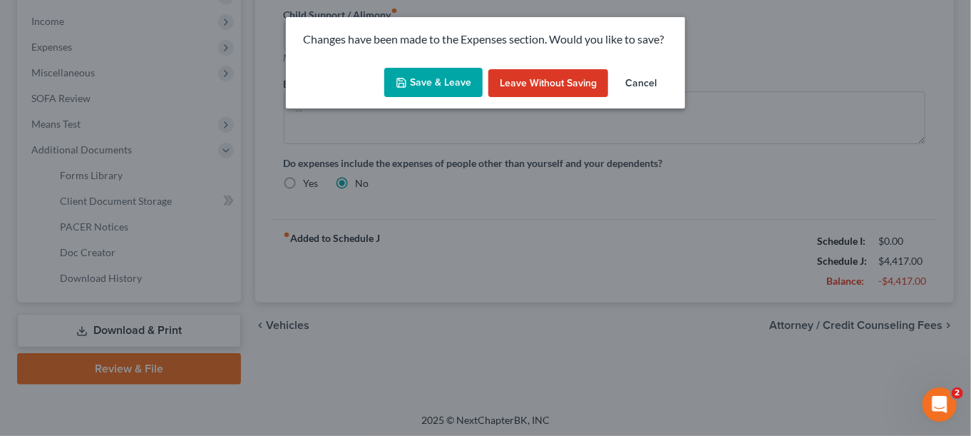
click at [425, 88] on button "Save & Leave" at bounding box center [433, 83] width 98 height 30
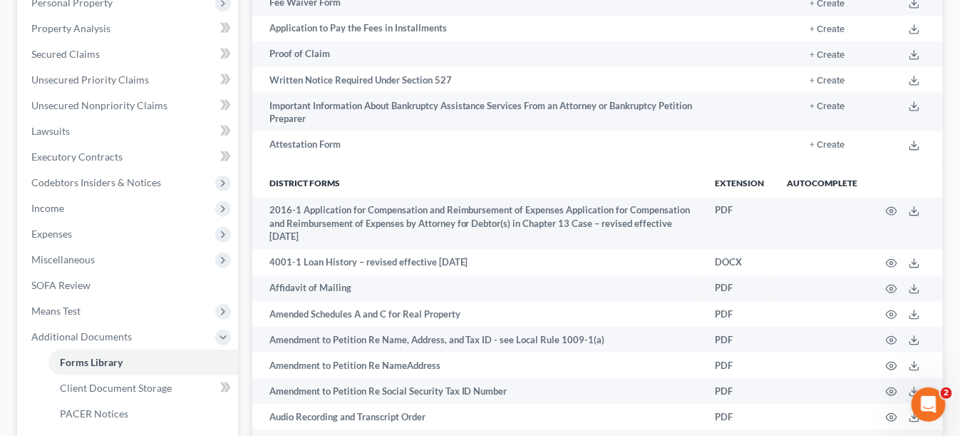
scroll to position [262, 0]
click at [222, 228] on icon at bounding box center [222, 233] width 11 height 11
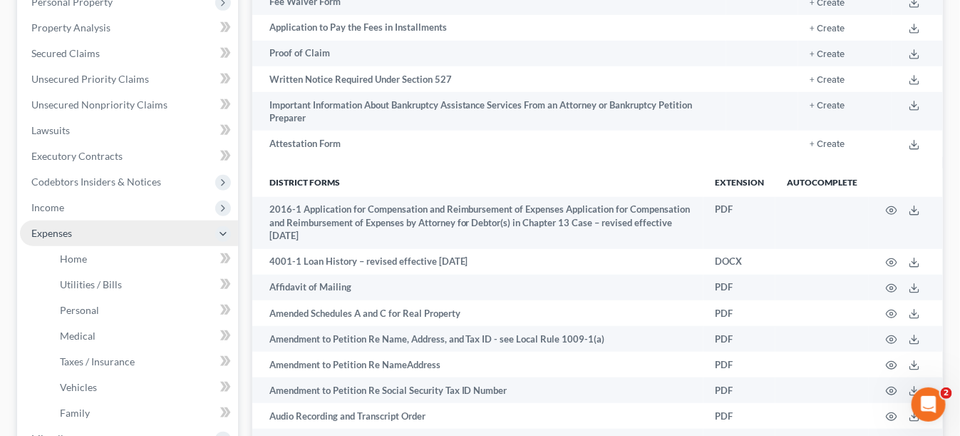
scroll to position [285, 0]
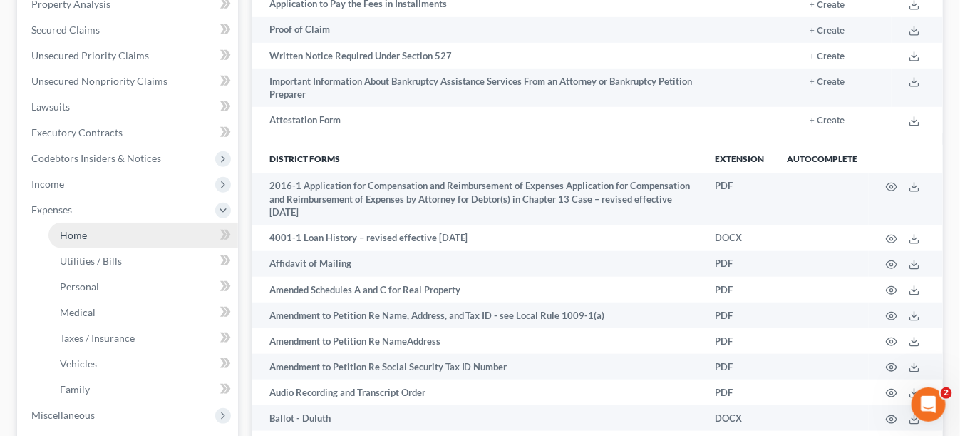
click at [85, 235] on span "Home" at bounding box center [73, 235] width 27 height 12
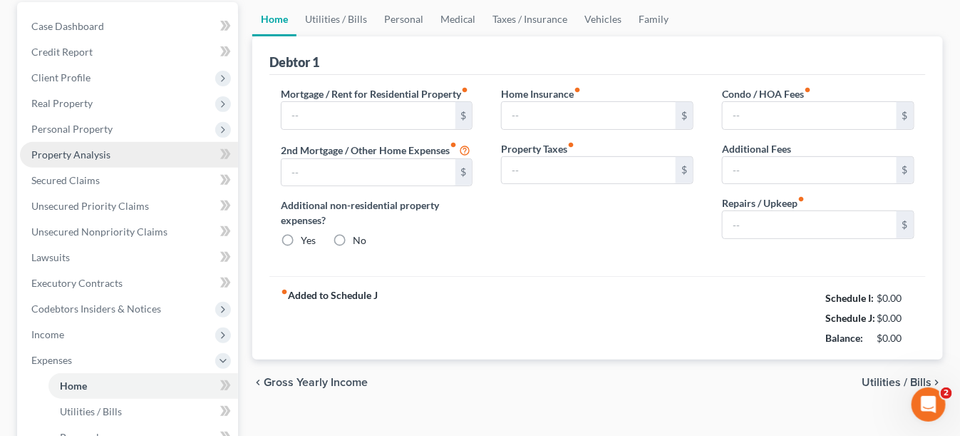
type input "1,343.00"
type input "211.00"
radio input "true"
type input "0.00"
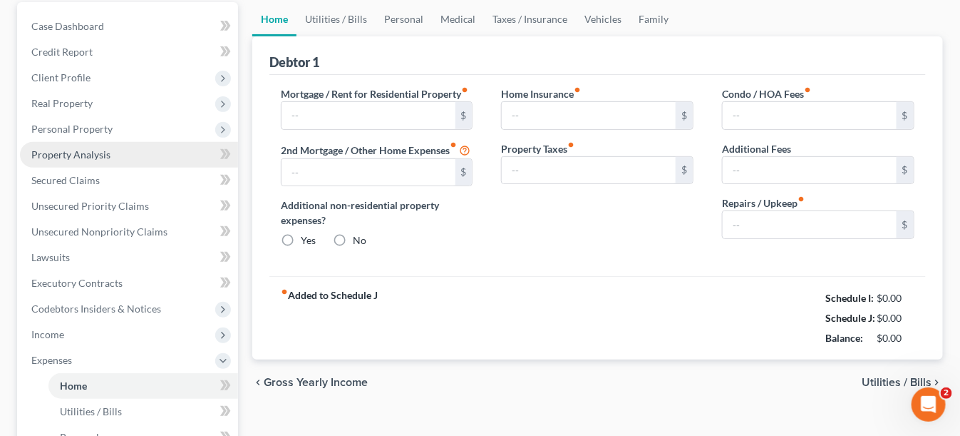
type input "0.00"
type input "100.00"
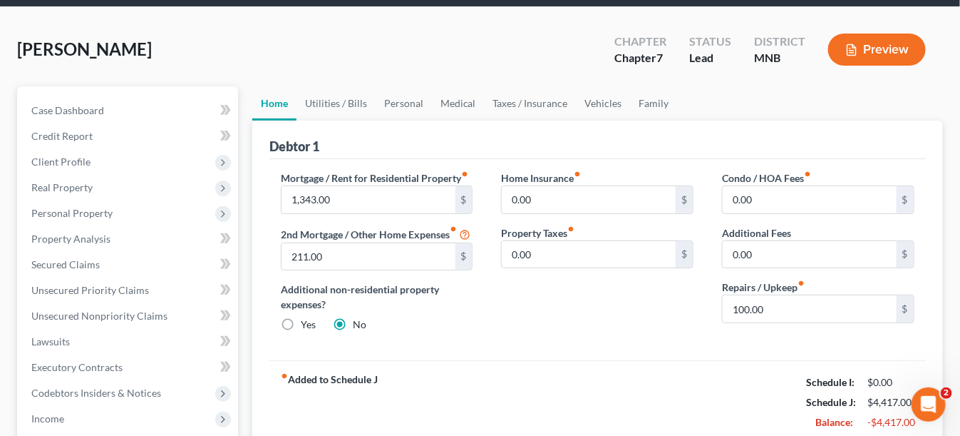
scroll to position [71, 0]
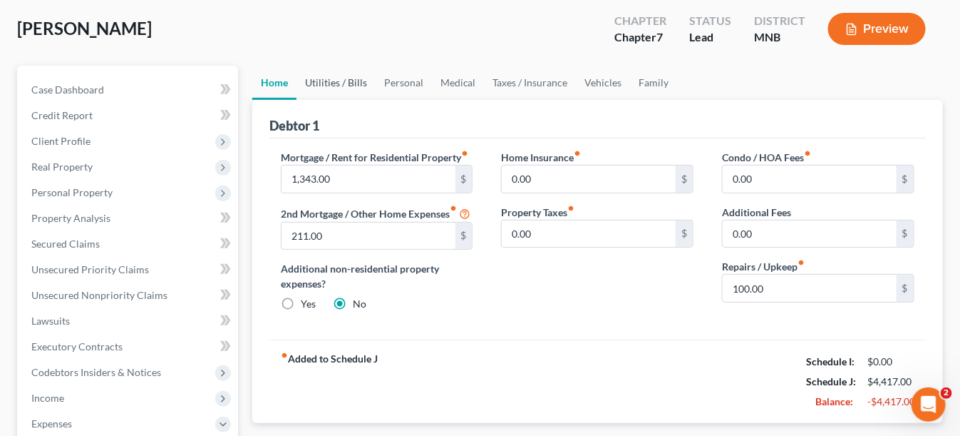
click at [332, 76] on link "Utilities / Bills" at bounding box center [336, 83] width 79 height 34
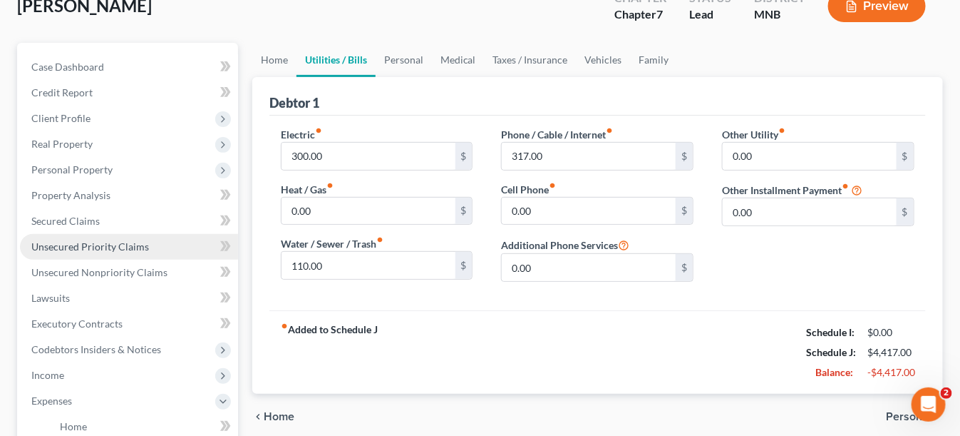
scroll to position [214, 0]
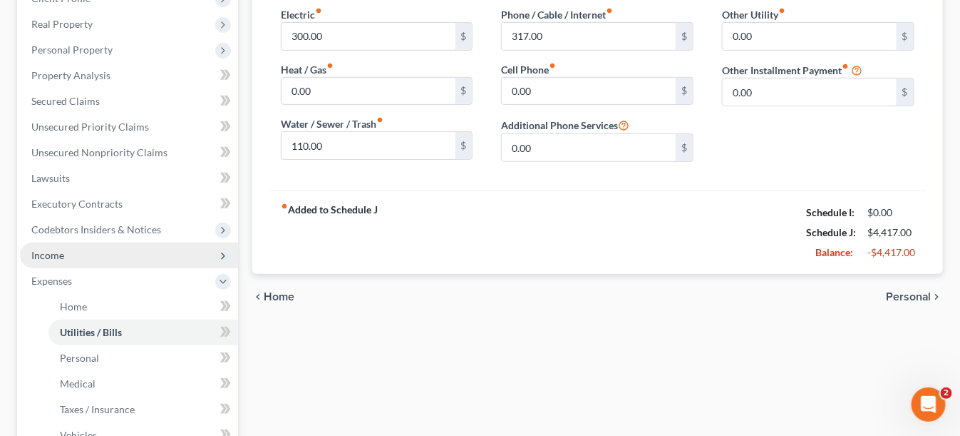
click at [63, 245] on span "Income" at bounding box center [129, 255] width 218 height 26
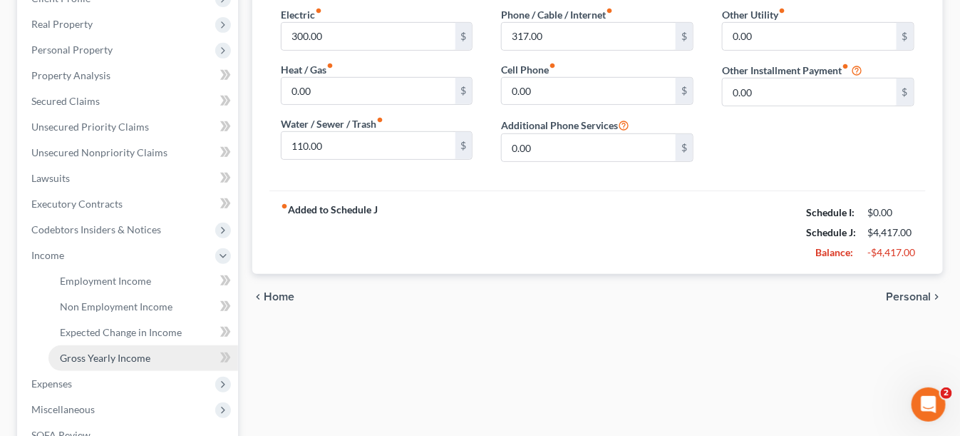
click at [97, 351] on span "Gross Yearly Income" at bounding box center [105, 357] width 91 height 12
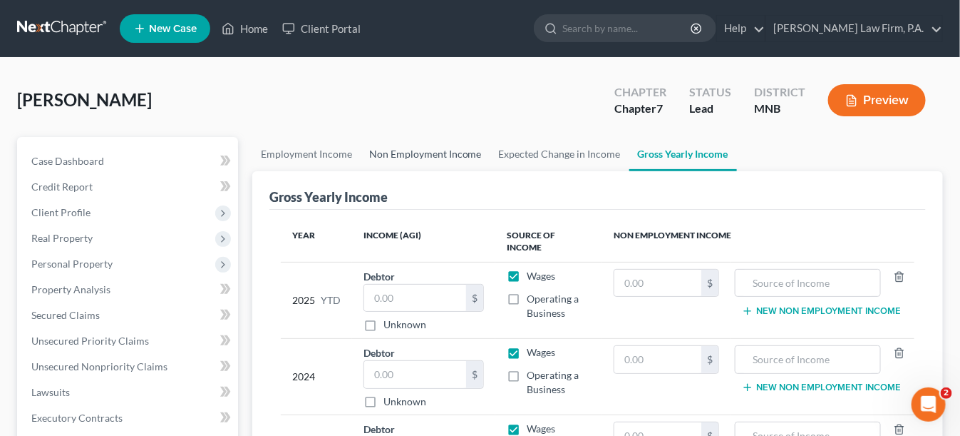
click at [441, 148] on link "Non Employment Income" at bounding box center [426, 154] width 130 height 34
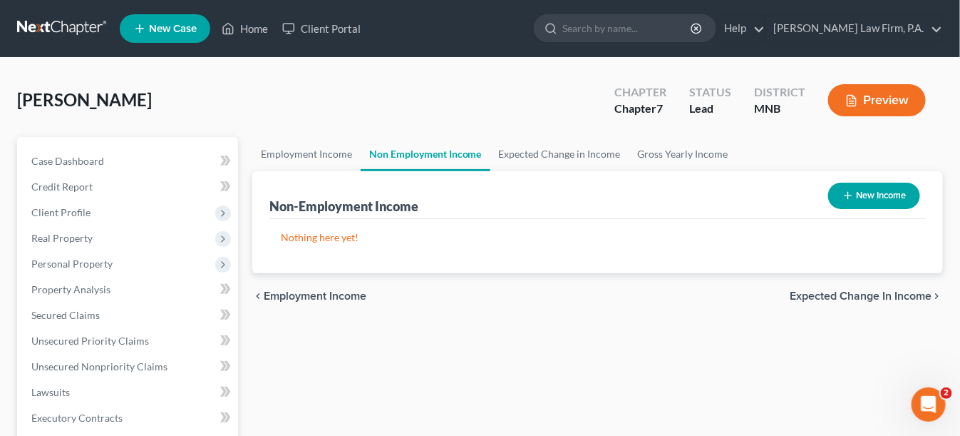
click at [862, 196] on button "New Income" at bounding box center [874, 195] width 92 height 26
select select "0"
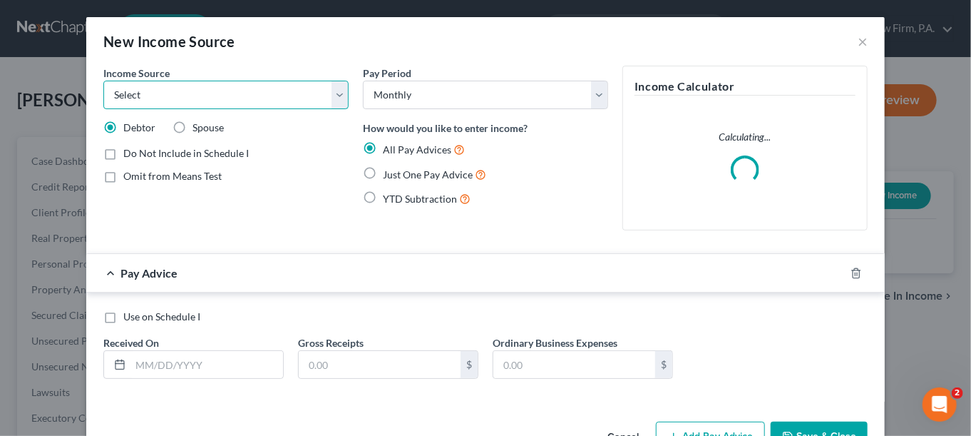
click at [334, 108] on select "Select Unemployment Disability (from employer) Pension Retirement Social Securi…" at bounding box center [225, 95] width 245 height 29
select select "4"
click at [103, 81] on select "Select Unemployment Disability (from employer) Pension Retirement Social Securi…" at bounding box center [225, 95] width 245 height 29
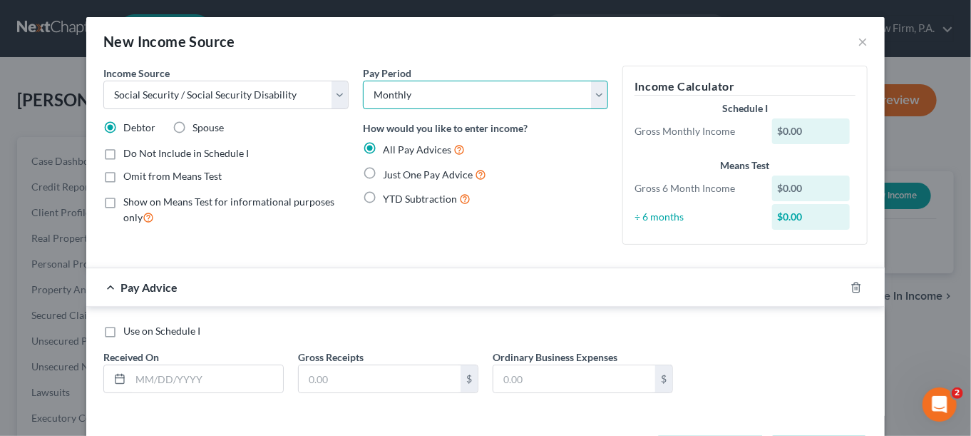
click at [386, 99] on select "Select Monthly Twice Monthly Every Other Week Weekly" at bounding box center [485, 95] width 245 height 29
click at [825, 128] on div "$0.00" at bounding box center [811, 131] width 78 height 26
click at [446, 175] on span "Just One Pay Advice" at bounding box center [428, 174] width 90 height 12
click at [398, 175] on input "Just One Pay Advice" at bounding box center [392, 170] width 9 height 9
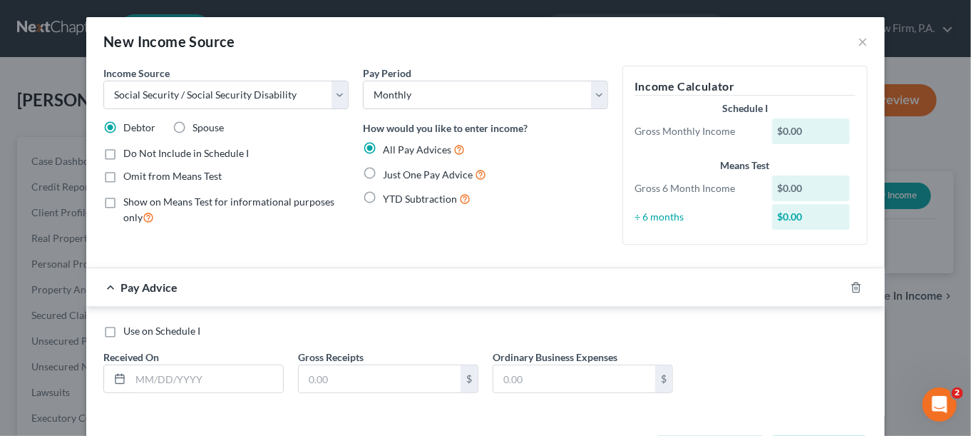
radio input "true"
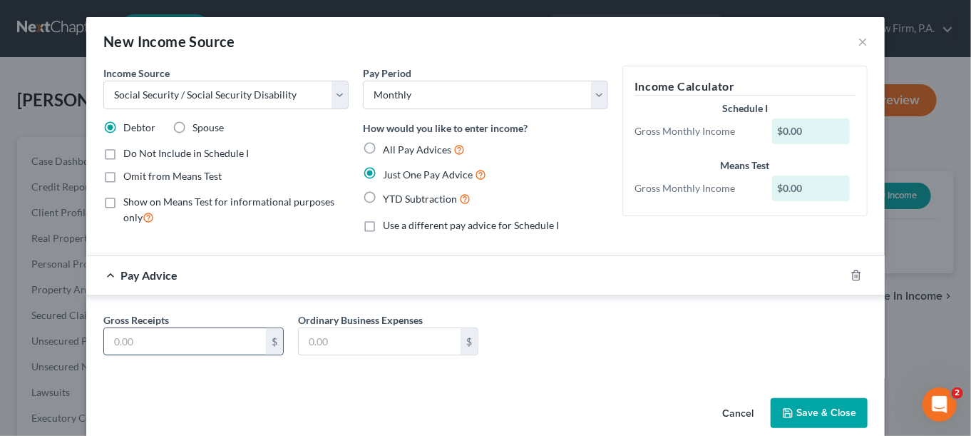
click at [175, 339] on input "text" at bounding box center [185, 341] width 162 height 27
click at [738, 408] on button "Cancel" at bounding box center [738, 413] width 54 height 29
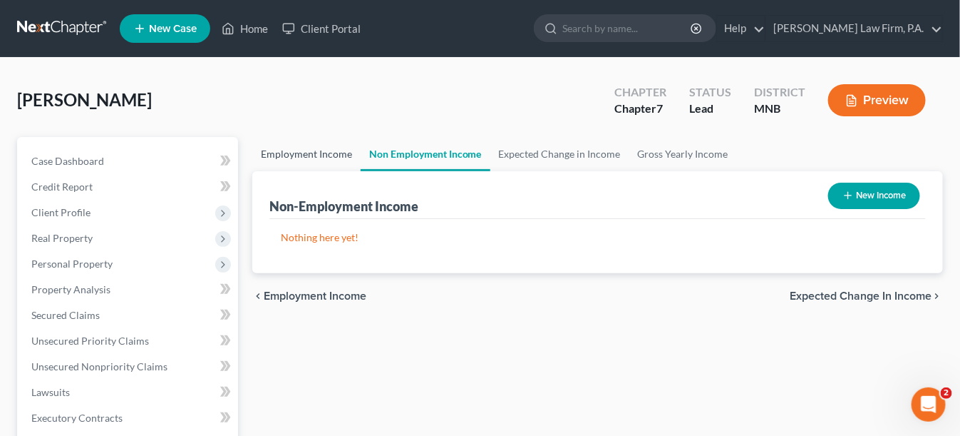
click at [314, 153] on link "Employment Income" at bounding box center [306, 154] width 108 height 34
